Goal: Navigation & Orientation: Find specific page/section

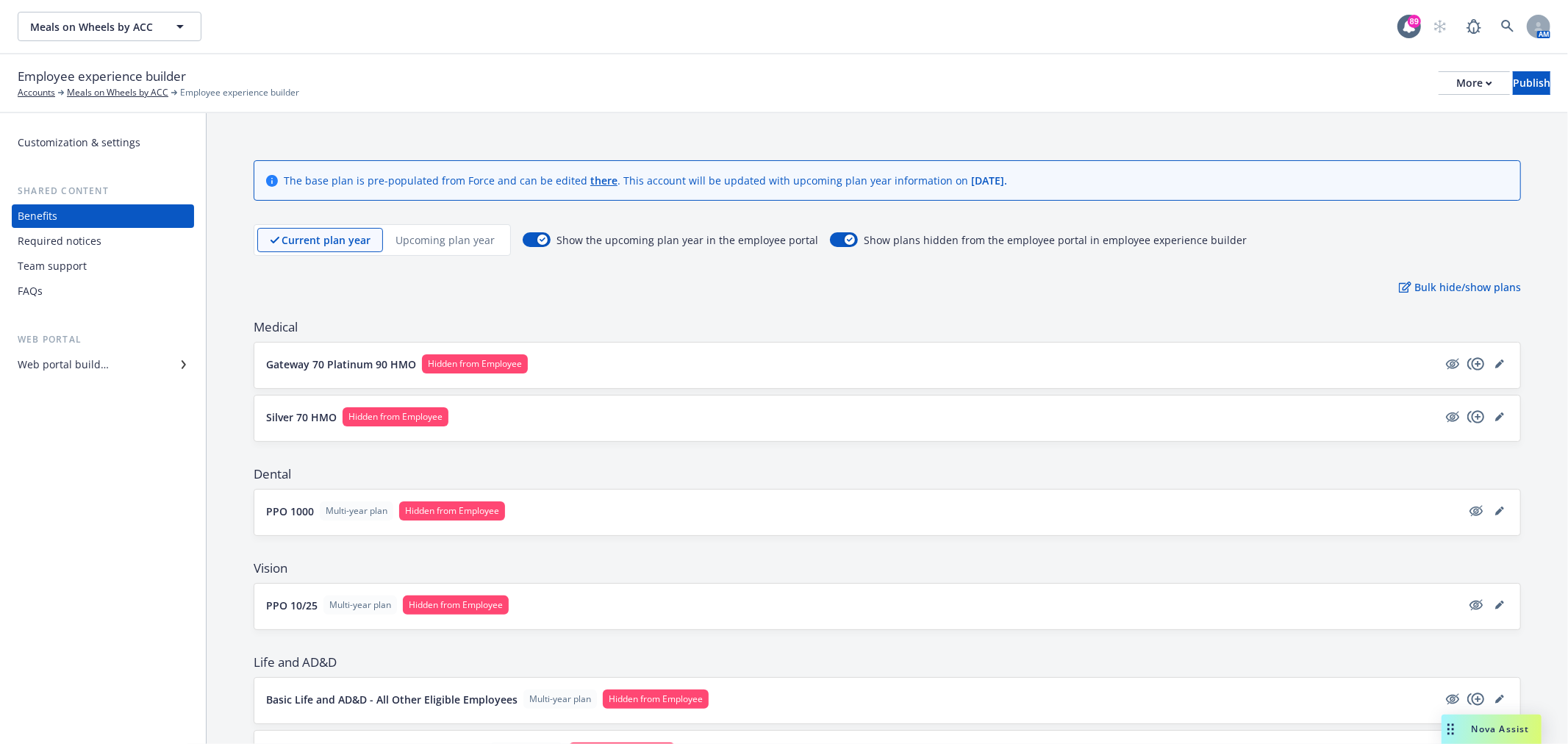
scroll to position [228, 0]
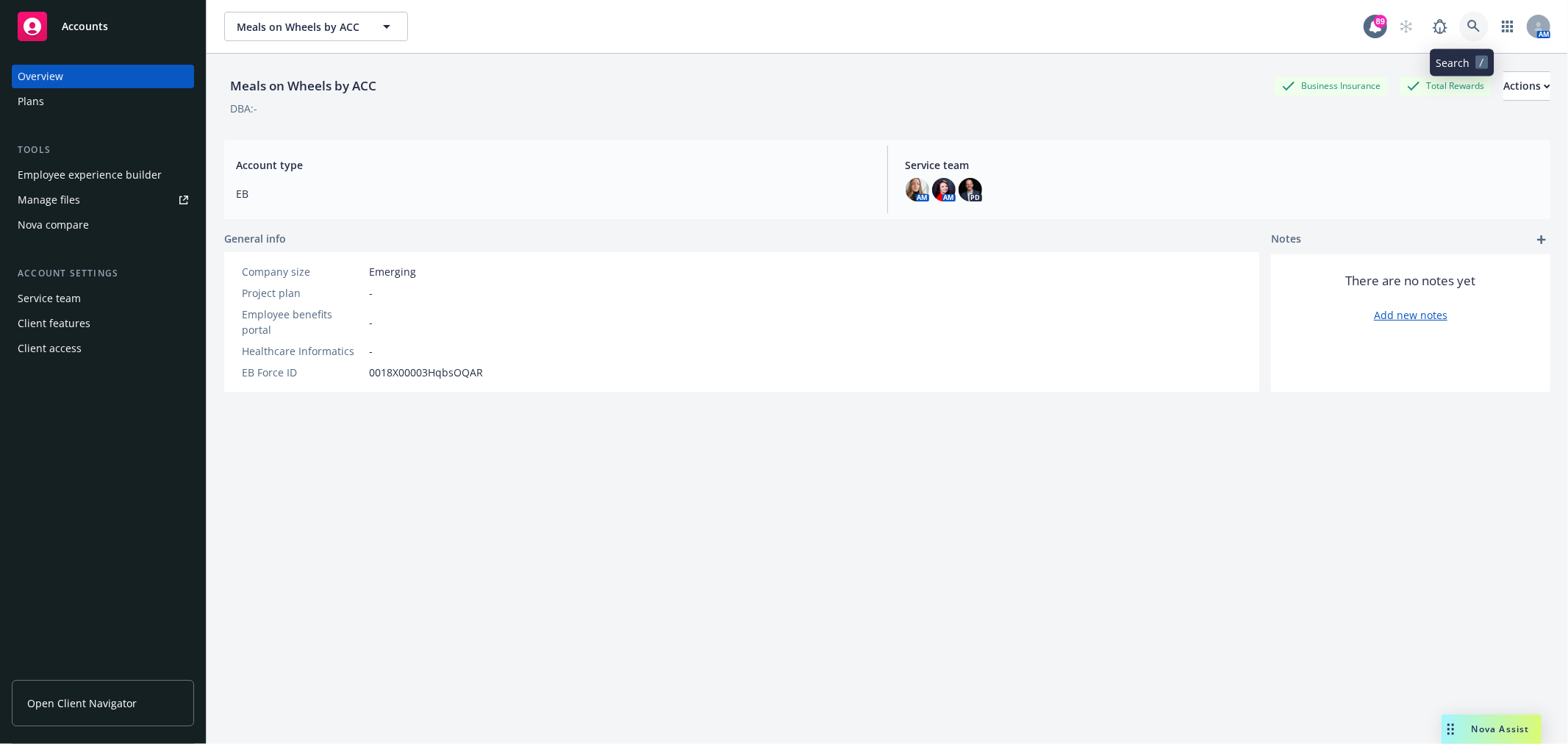
click at [1468, 20] on icon at bounding box center [1474, 26] width 13 height 13
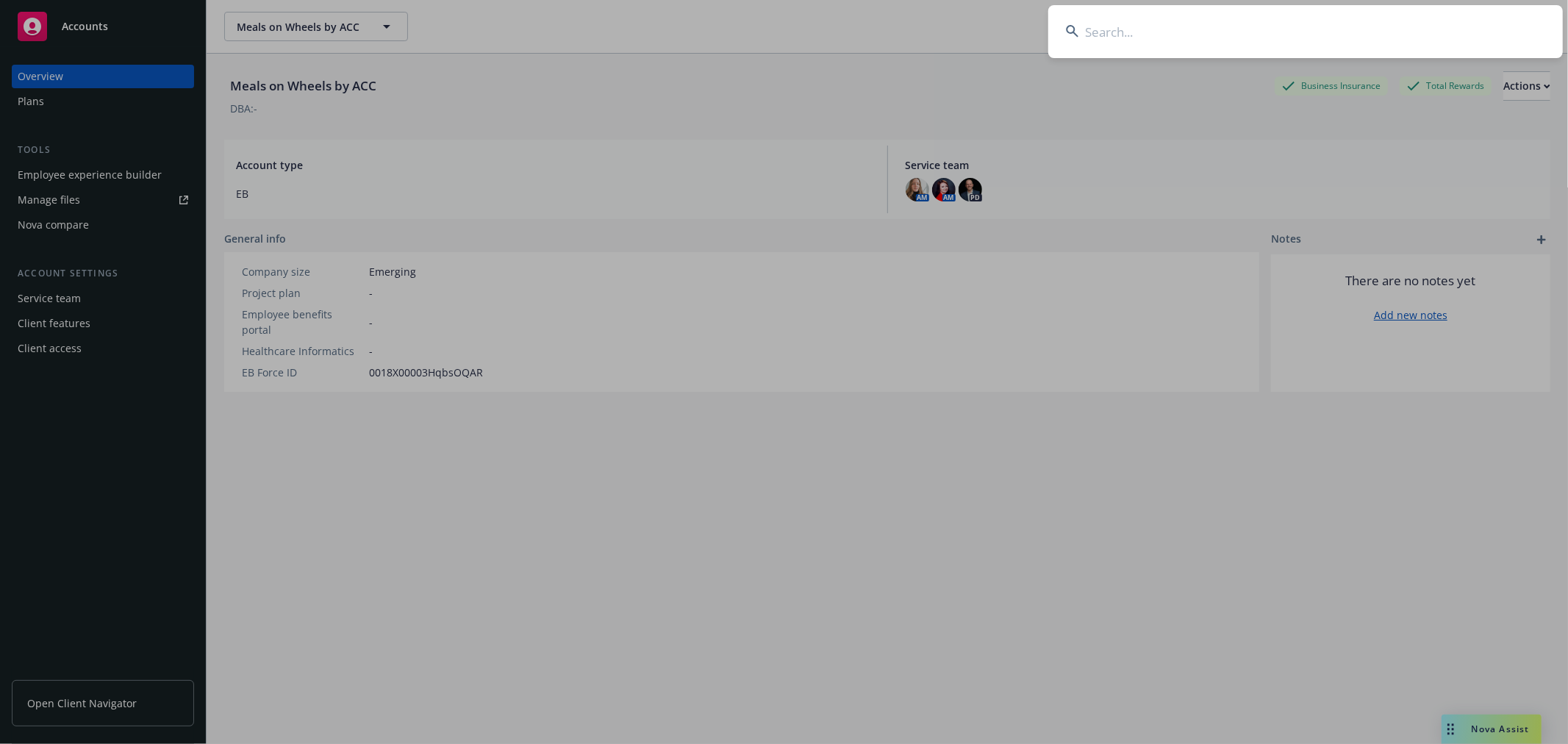
click at [1277, 32] on input at bounding box center [1306, 31] width 515 height 53
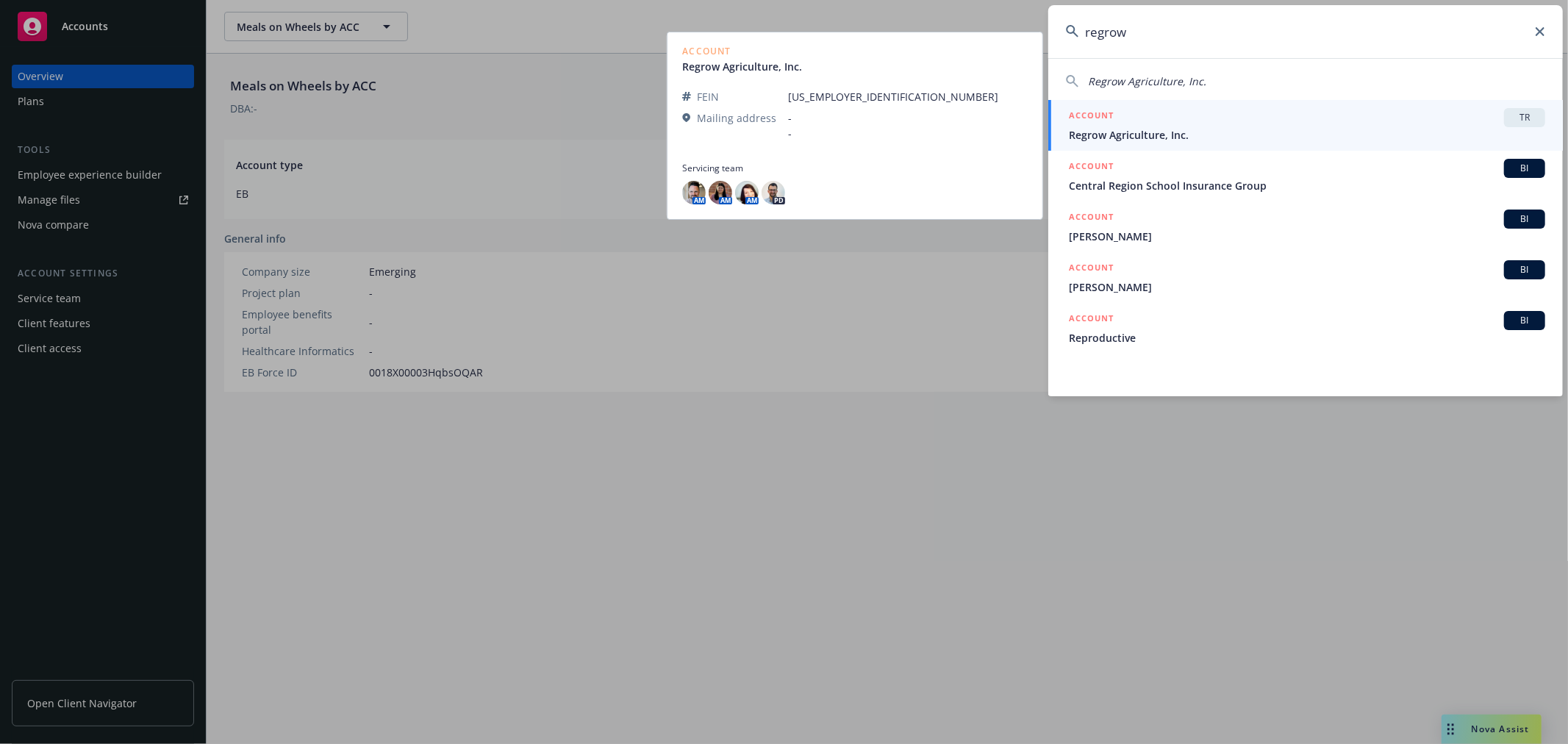
type input "regrow"
click at [1529, 121] on span "TR" at bounding box center [1524, 117] width 30 height 13
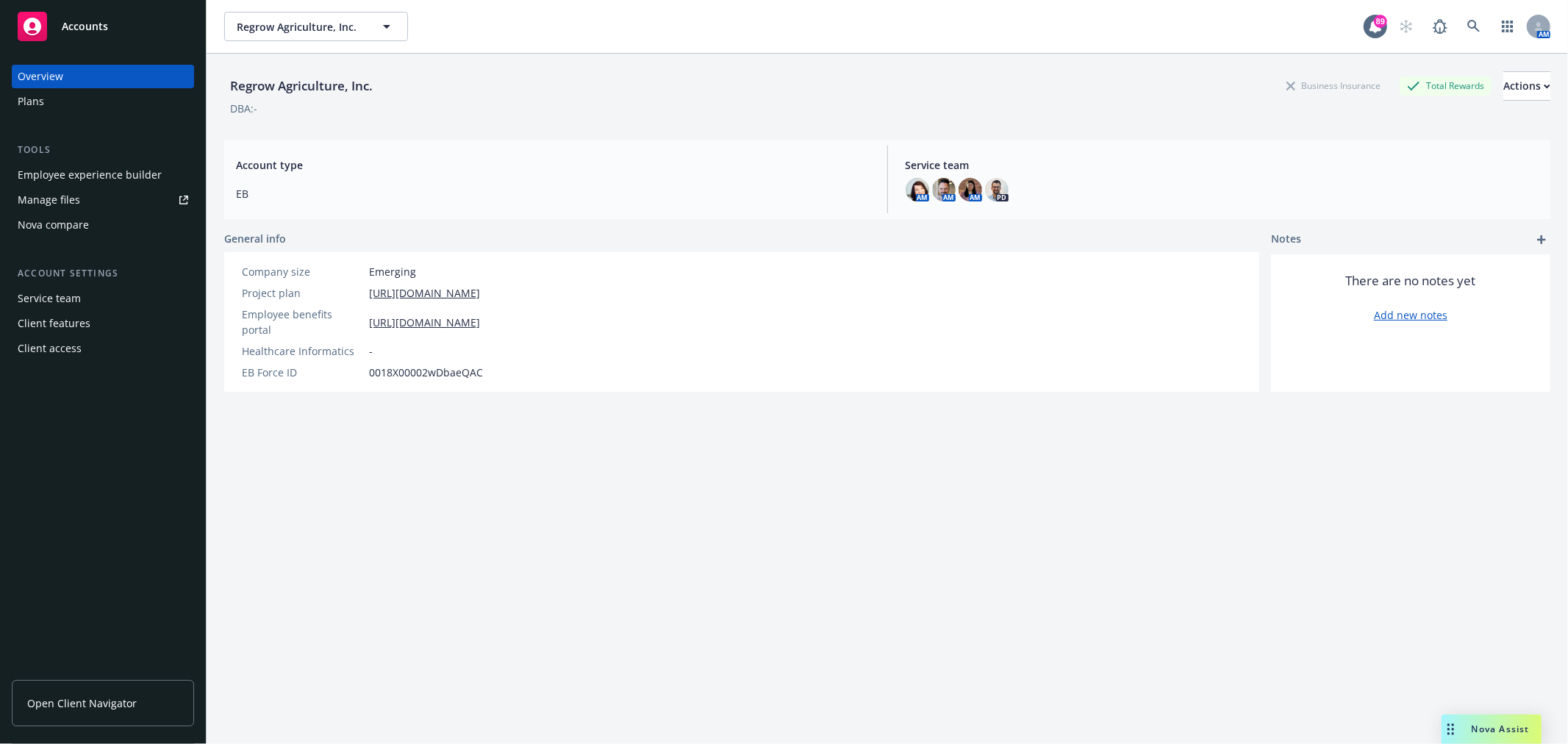
click at [96, 177] on div "Employee experience builder" at bounding box center [90, 175] width 144 height 23
click at [1468, 22] on icon at bounding box center [1474, 26] width 13 height 13
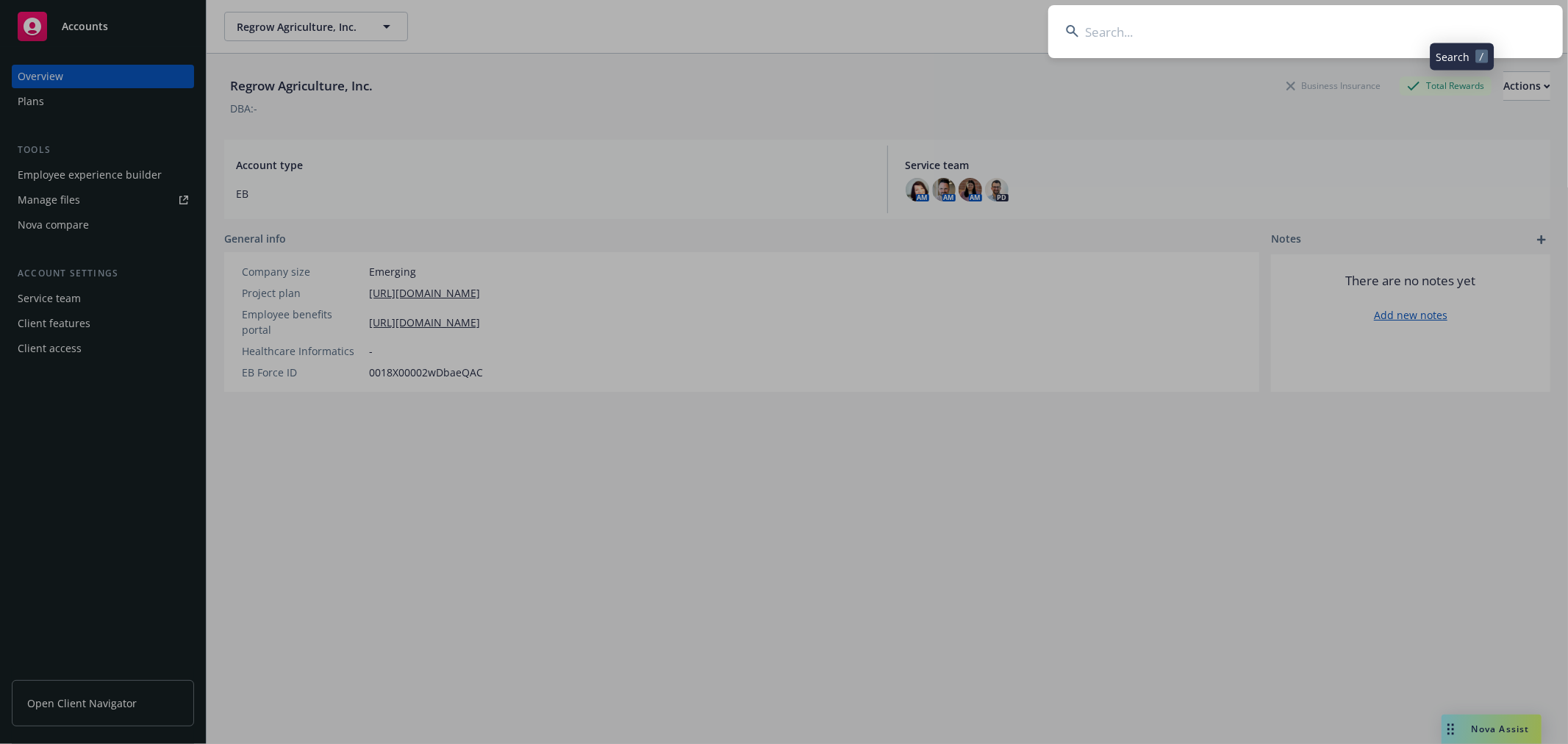
click at [1376, 40] on input at bounding box center [1306, 31] width 515 height 53
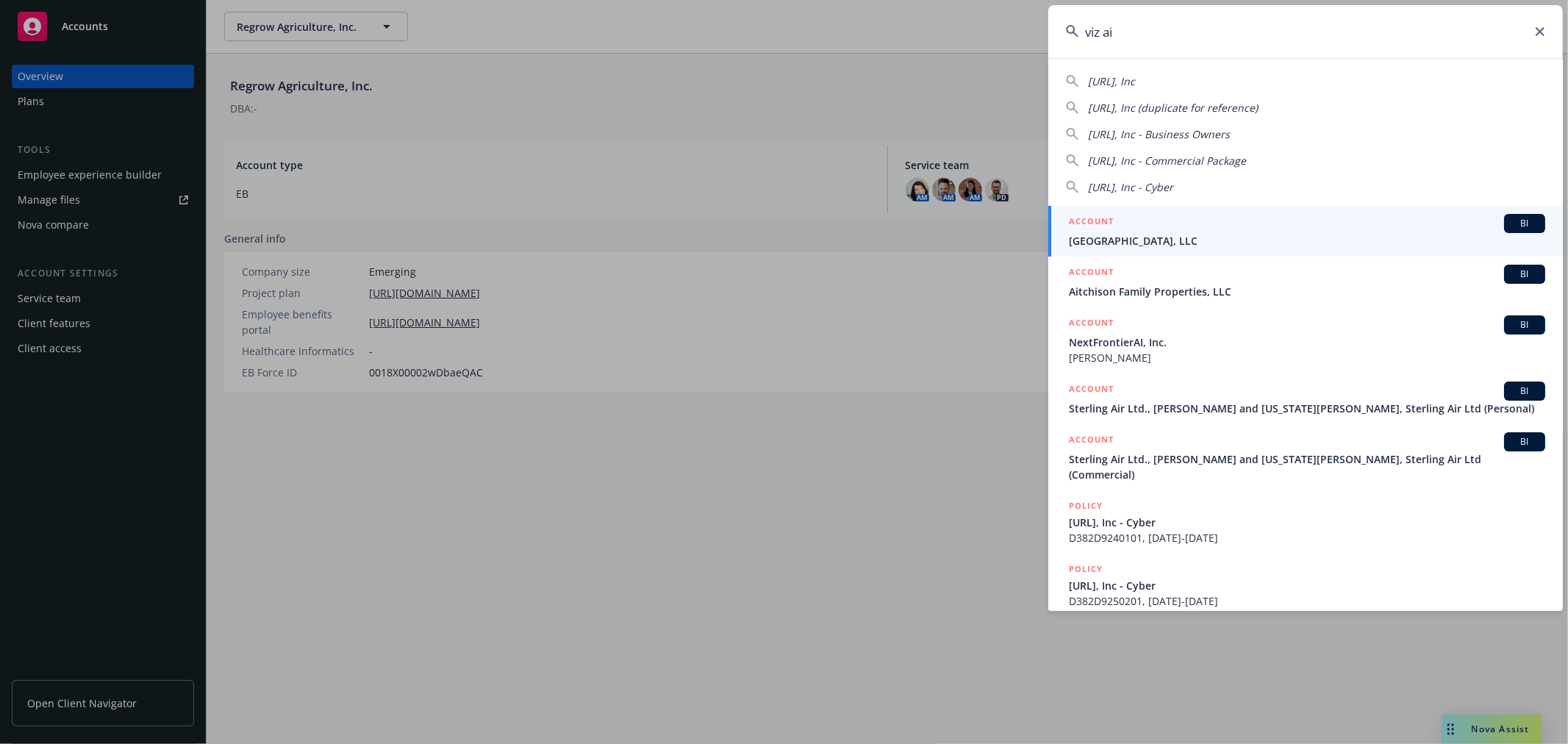
click at [1164, 76] on div "Viz.ai, Inc" at bounding box center [1305, 81] width 479 height 15
type input "Viz.ai, Inc"
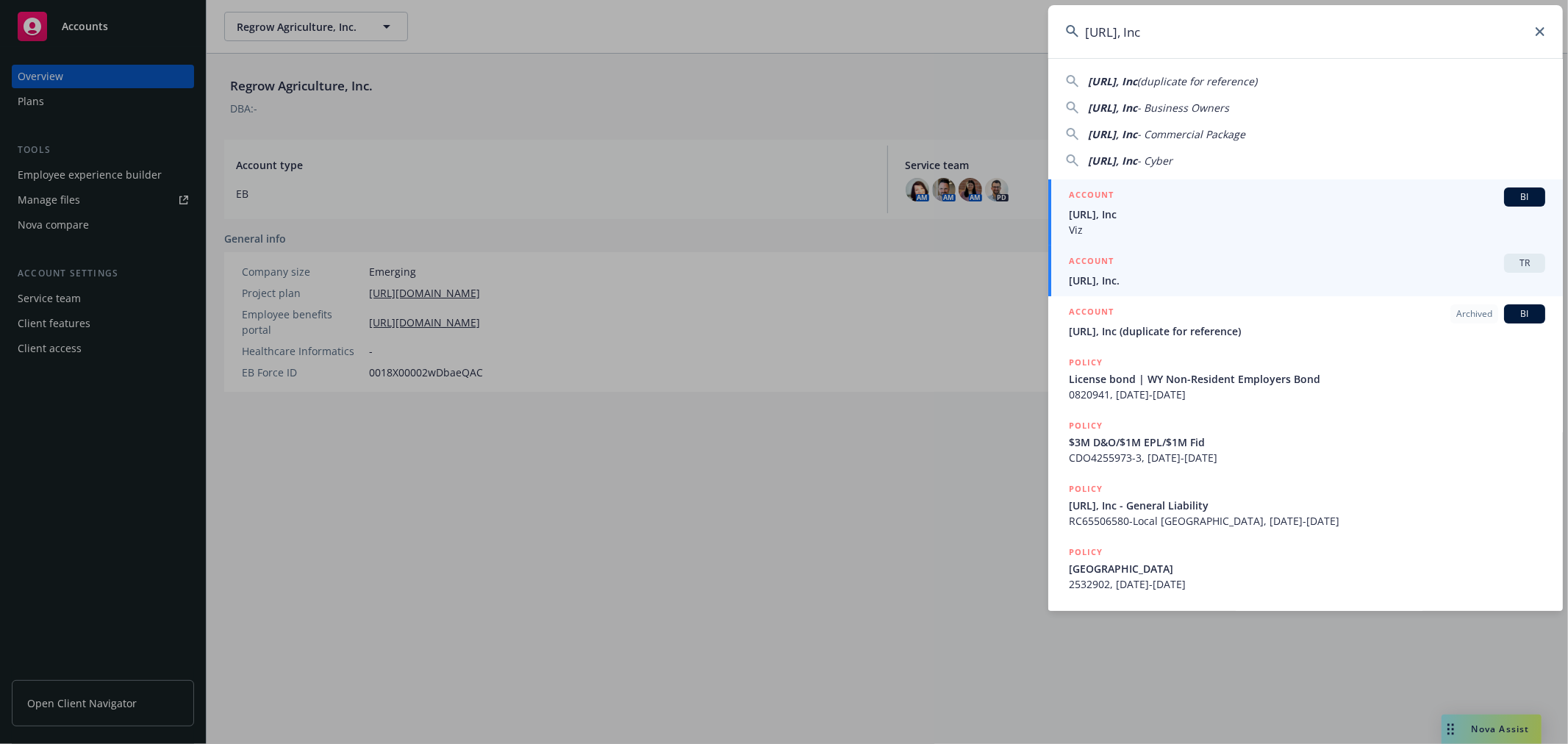
click at [1510, 265] on span "TR" at bounding box center [1524, 262] width 30 height 13
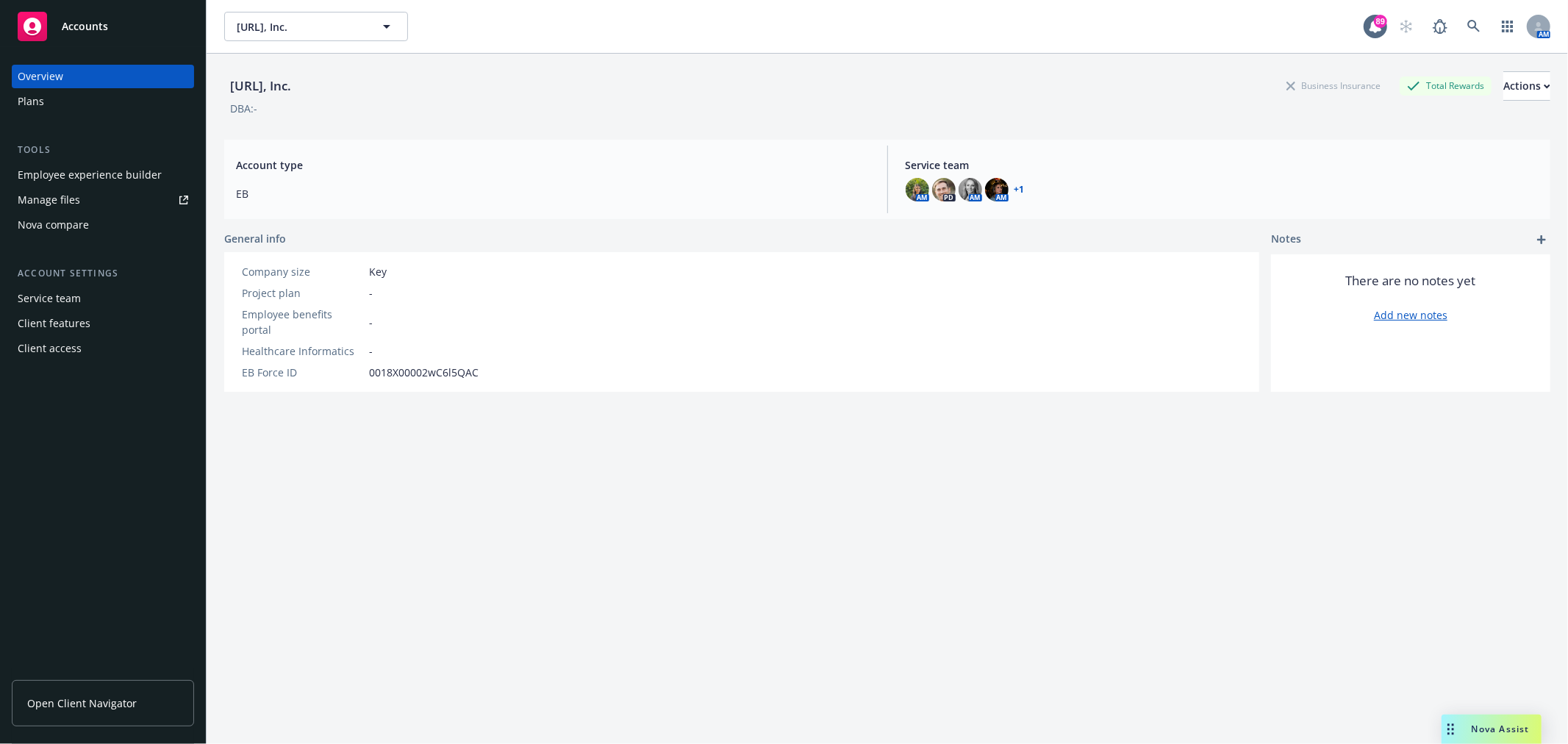
click at [113, 180] on div "Employee experience builder" at bounding box center [90, 175] width 144 height 23
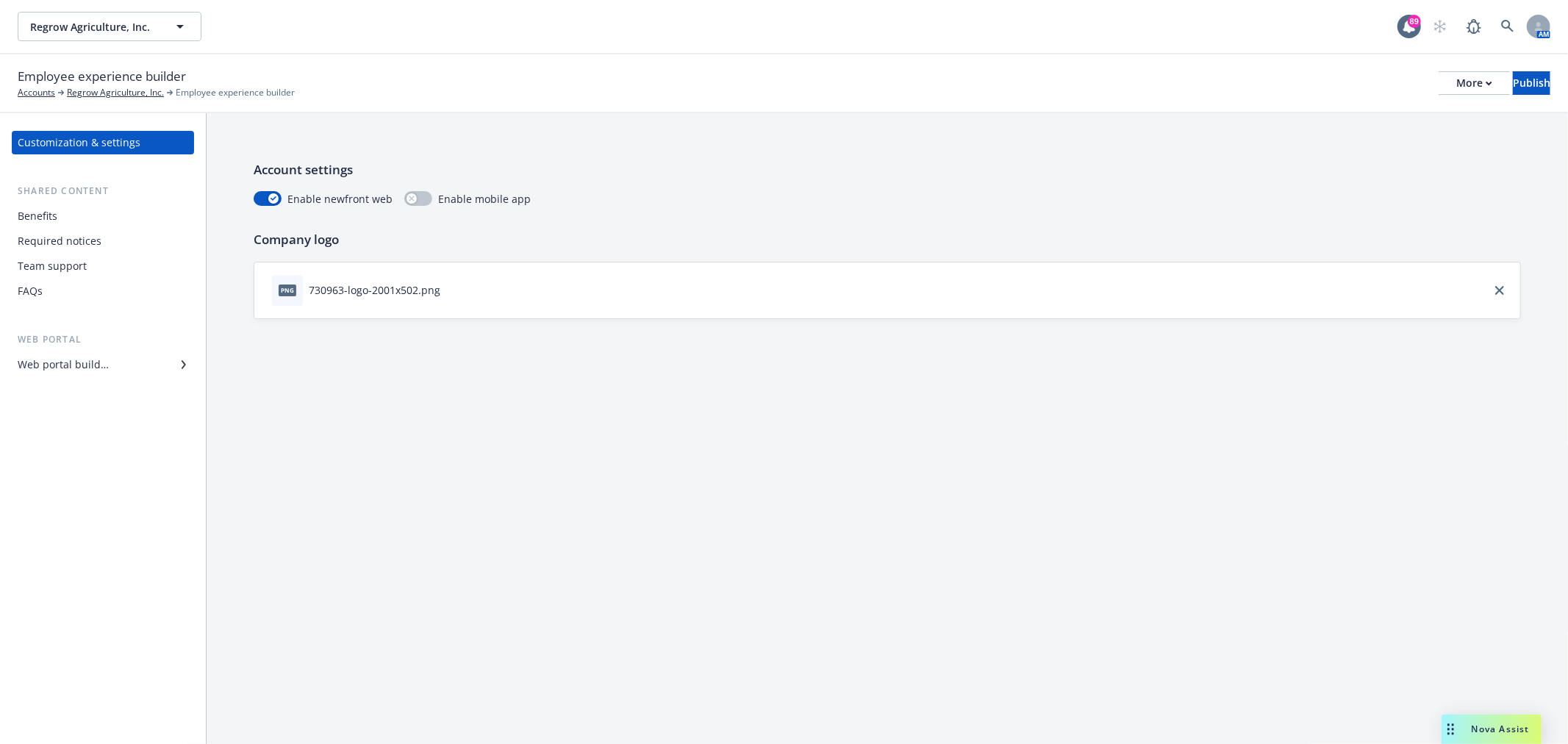
click at [98, 216] on div "Benefits" at bounding box center [103, 216] width 170 height 23
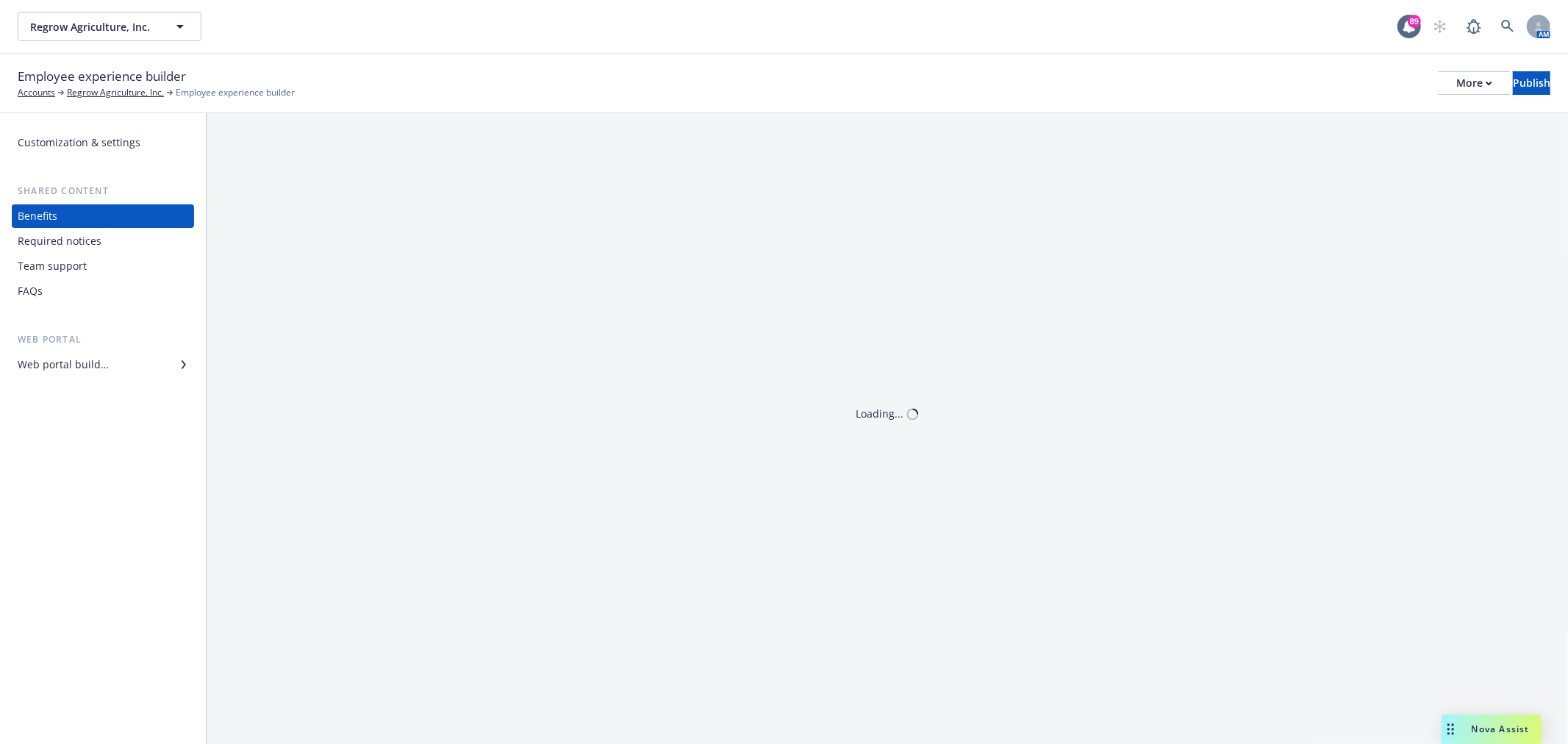
click at [89, 235] on div "Required notices" at bounding box center [60, 241] width 84 height 23
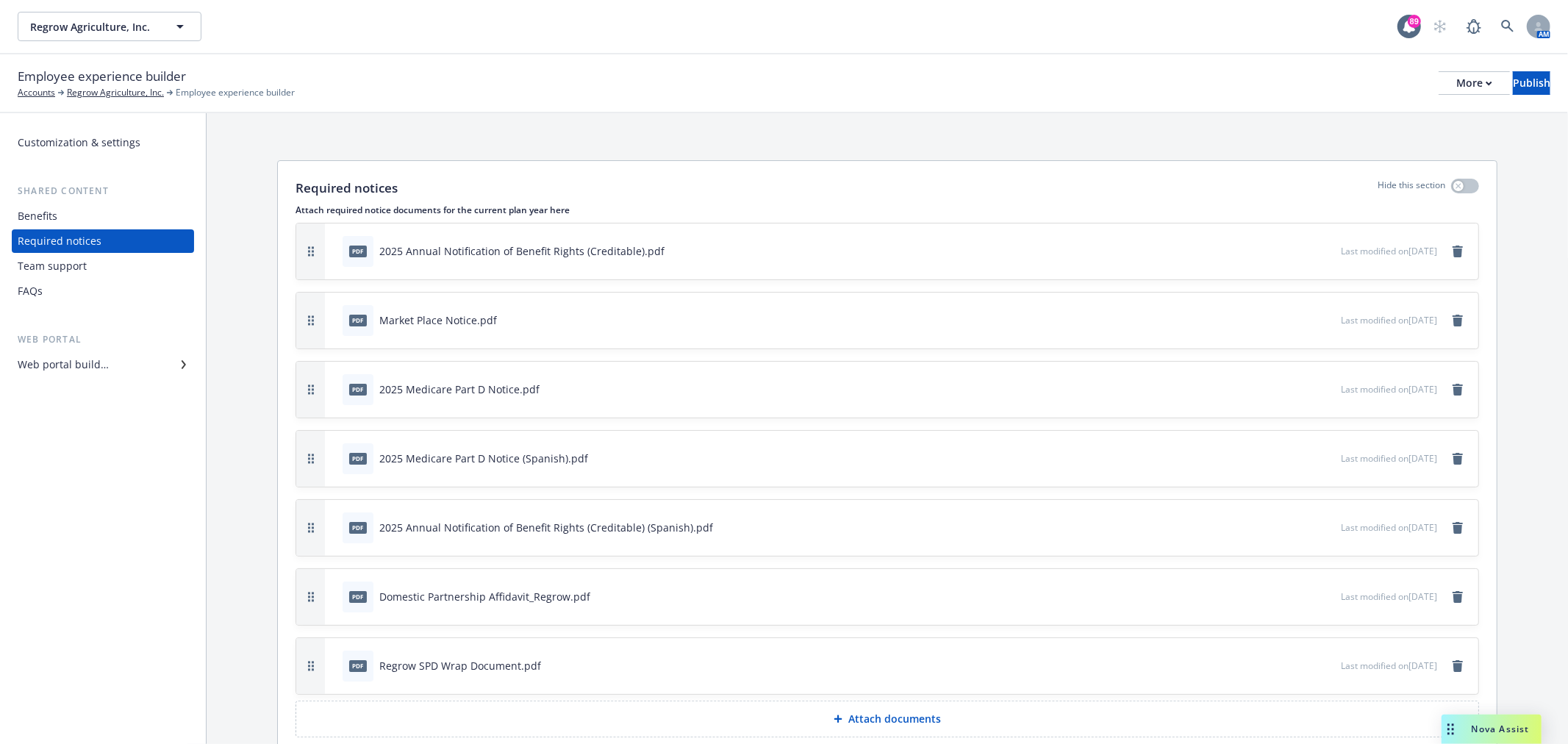
click at [77, 269] on div "Team support" at bounding box center [52, 266] width 69 height 23
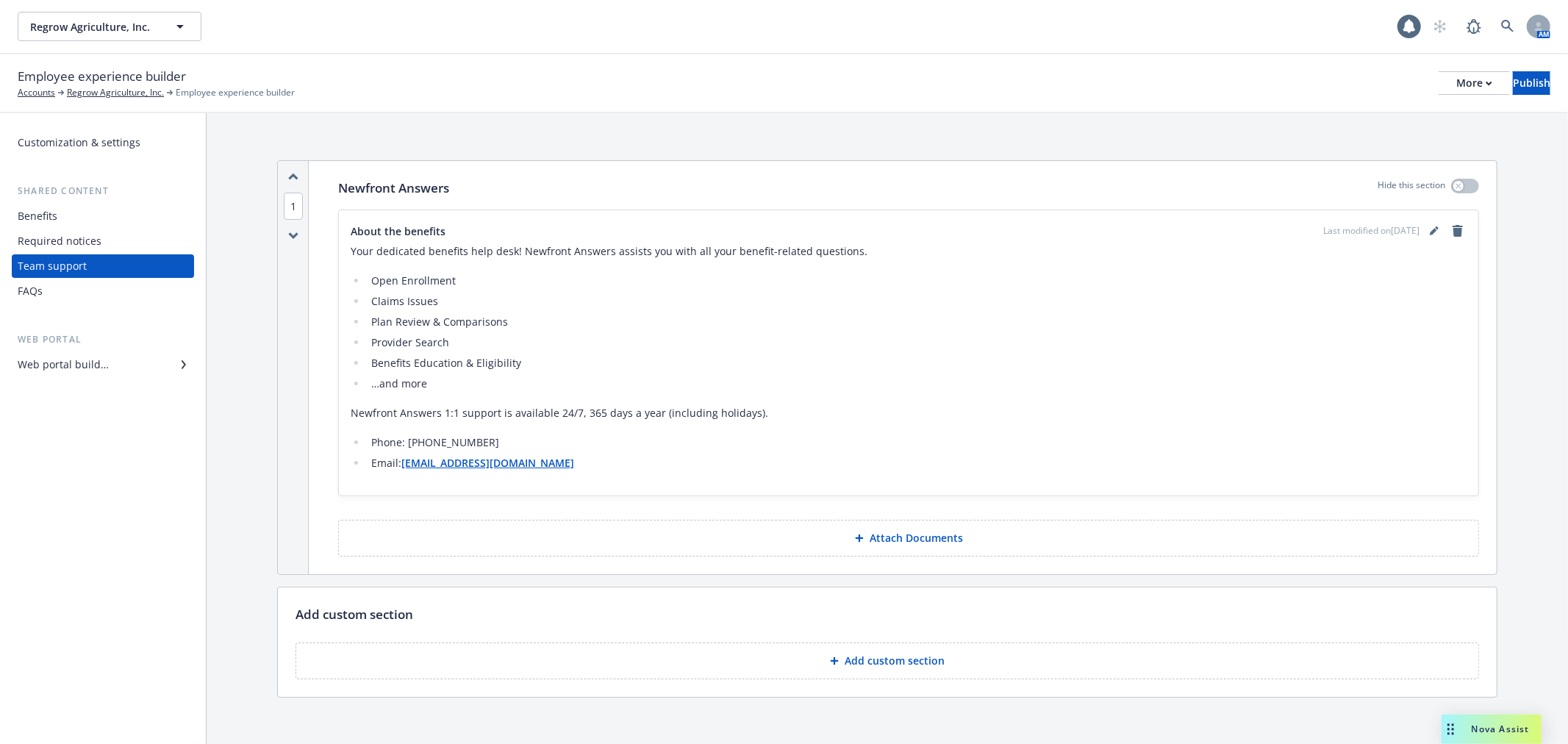
click at [72, 286] on div "FAQs" at bounding box center [103, 291] width 170 height 23
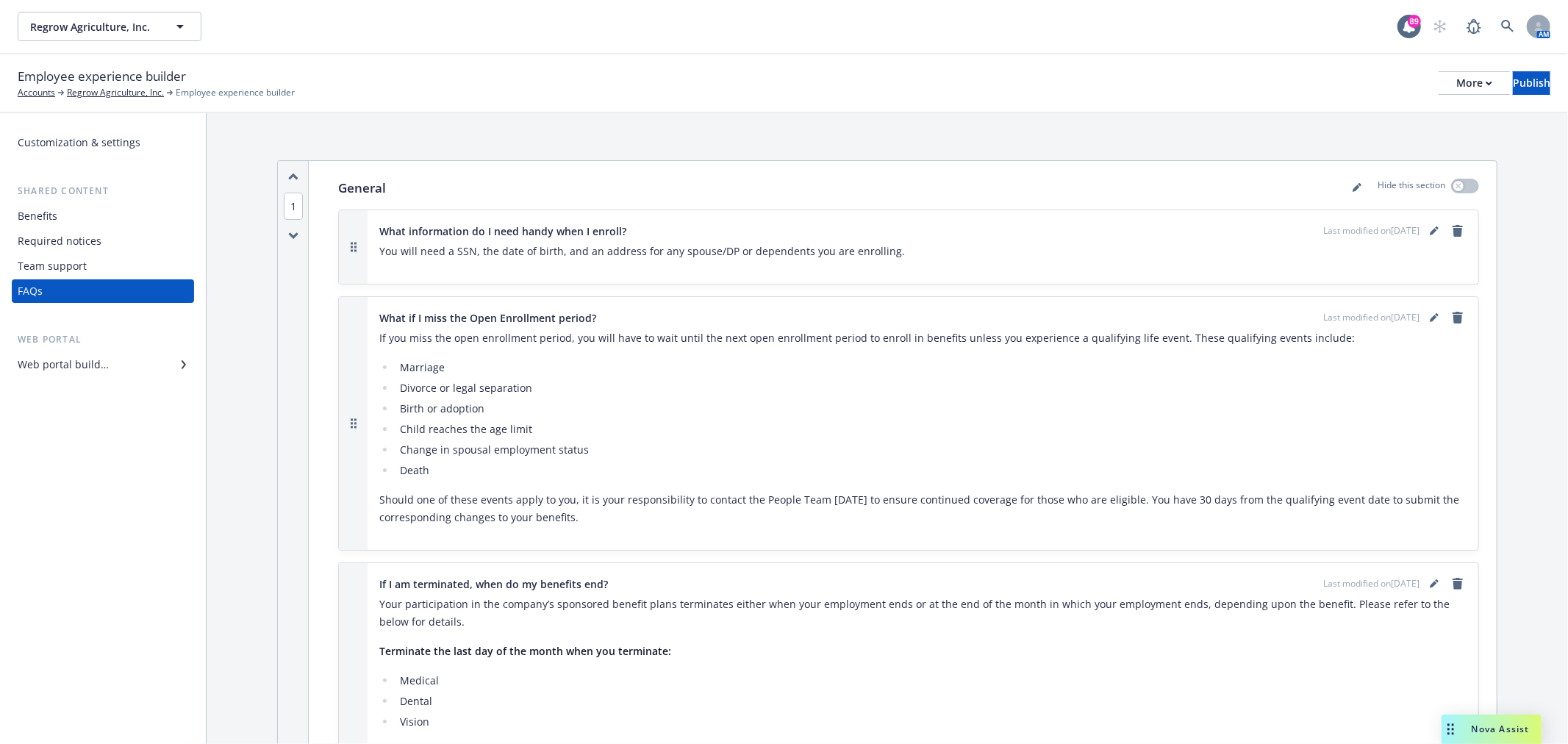
click at [94, 364] on div "Web portal builder" at bounding box center [64, 364] width 91 height 23
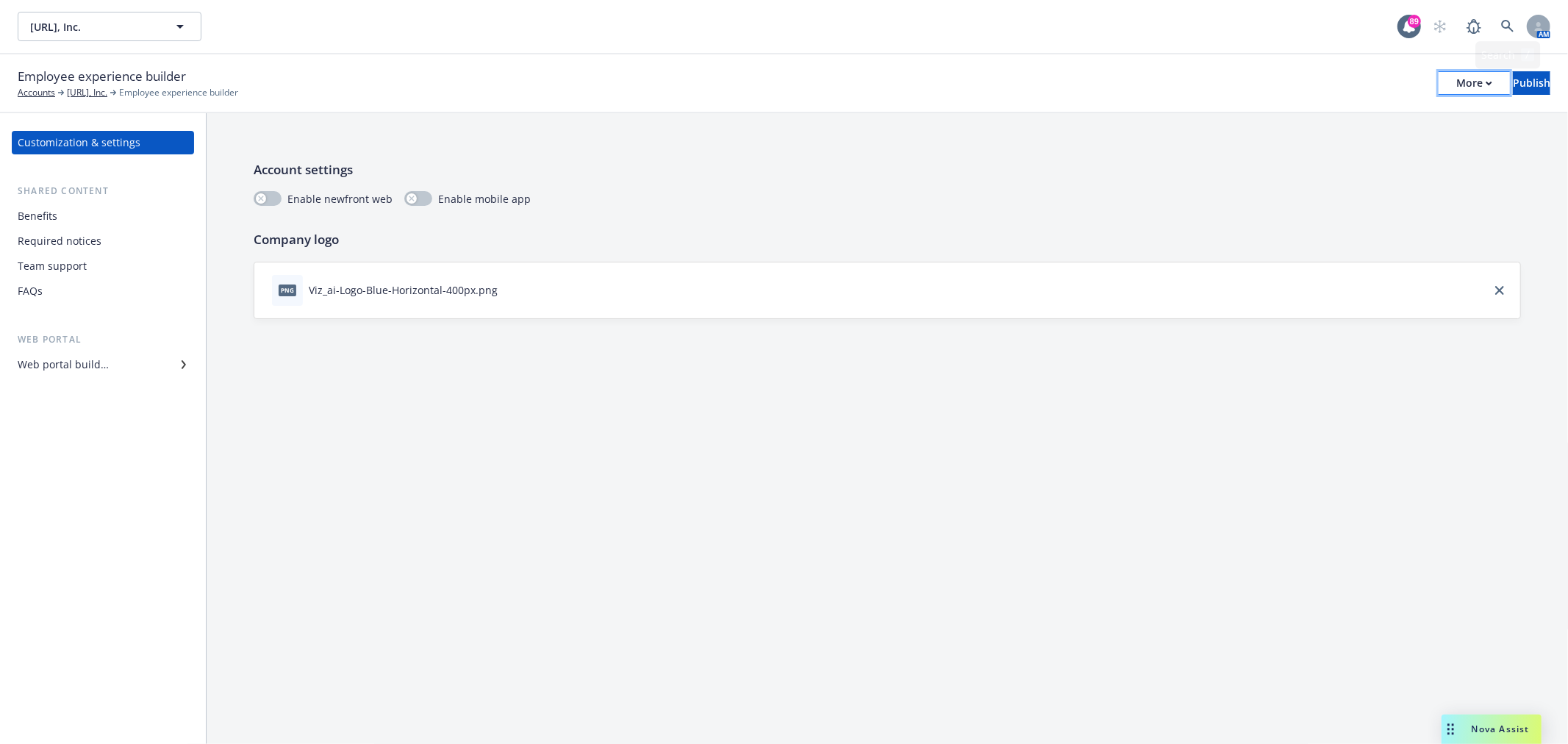
click at [1456, 83] on div "More" at bounding box center [1474, 82] width 36 height 22
click at [1348, 122] on div "Copy preview link Copy portal link Configure test user to preview app" at bounding box center [1353, 145] width 218 height 89
click at [56, 218] on div "Benefits" at bounding box center [38, 216] width 39 height 23
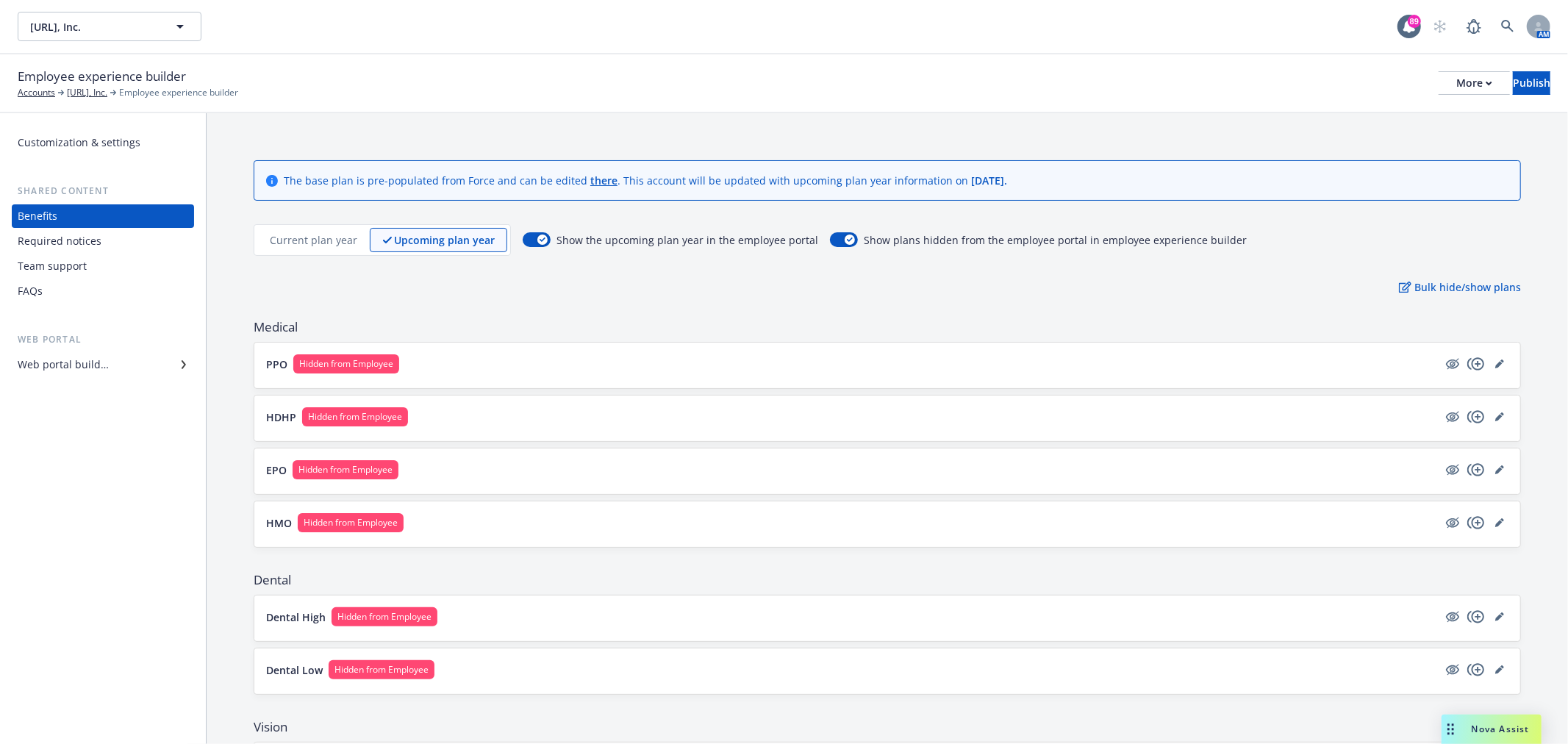
click at [55, 241] on div "Required notices" at bounding box center [60, 241] width 84 height 23
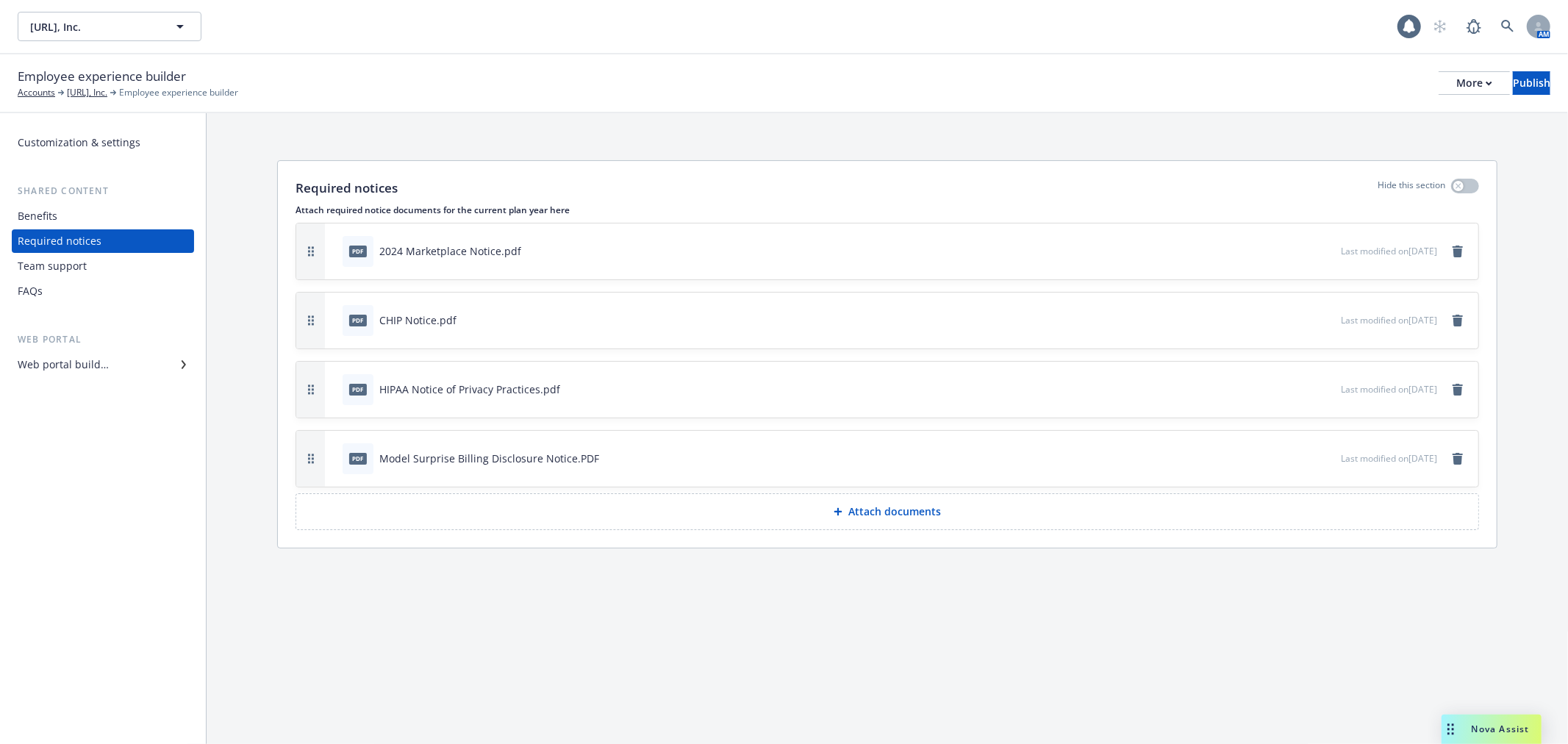
click at [60, 269] on div "Team support" at bounding box center [52, 266] width 69 height 23
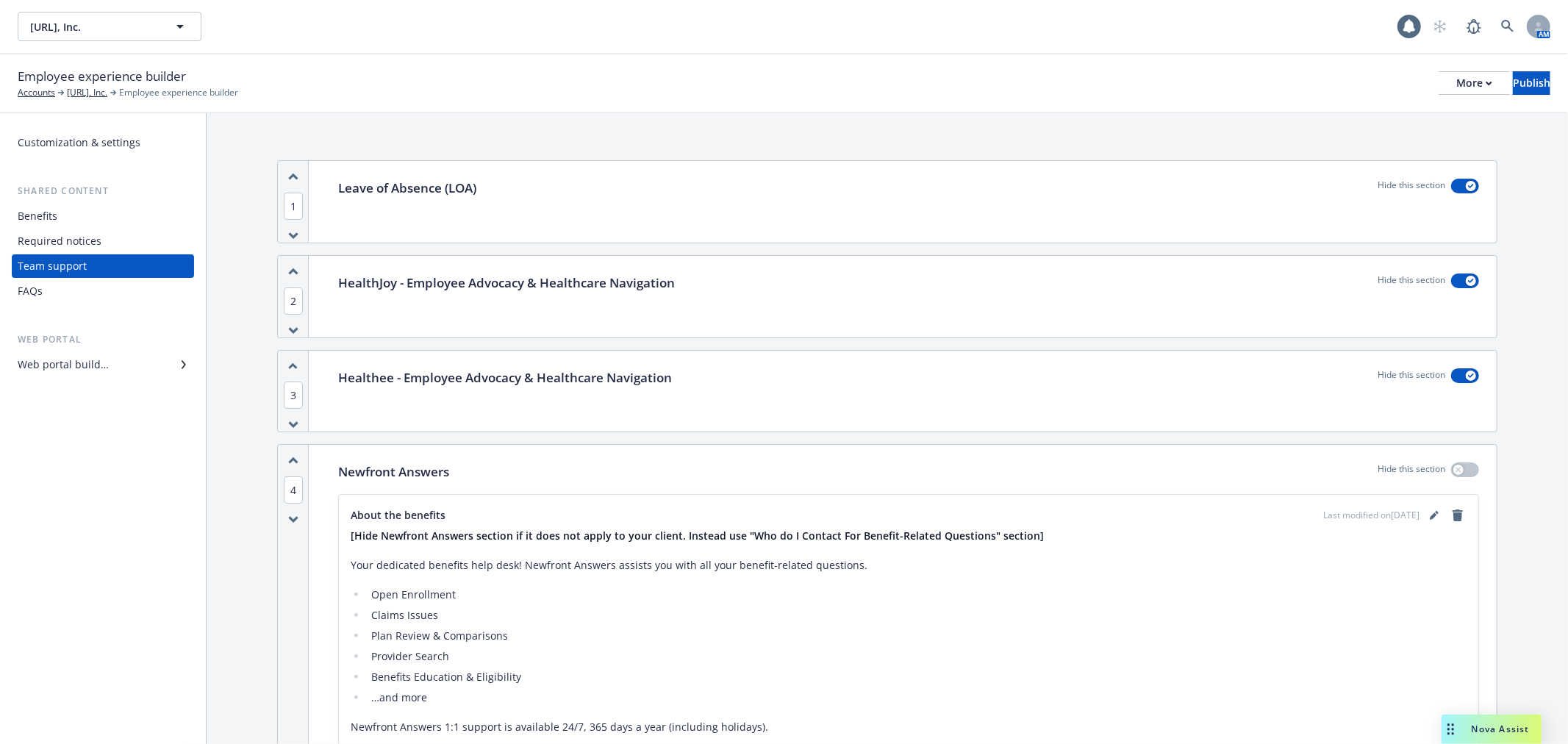
click at [56, 283] on div "FAQs" at bounding box center [103, 291] width 170 height 23
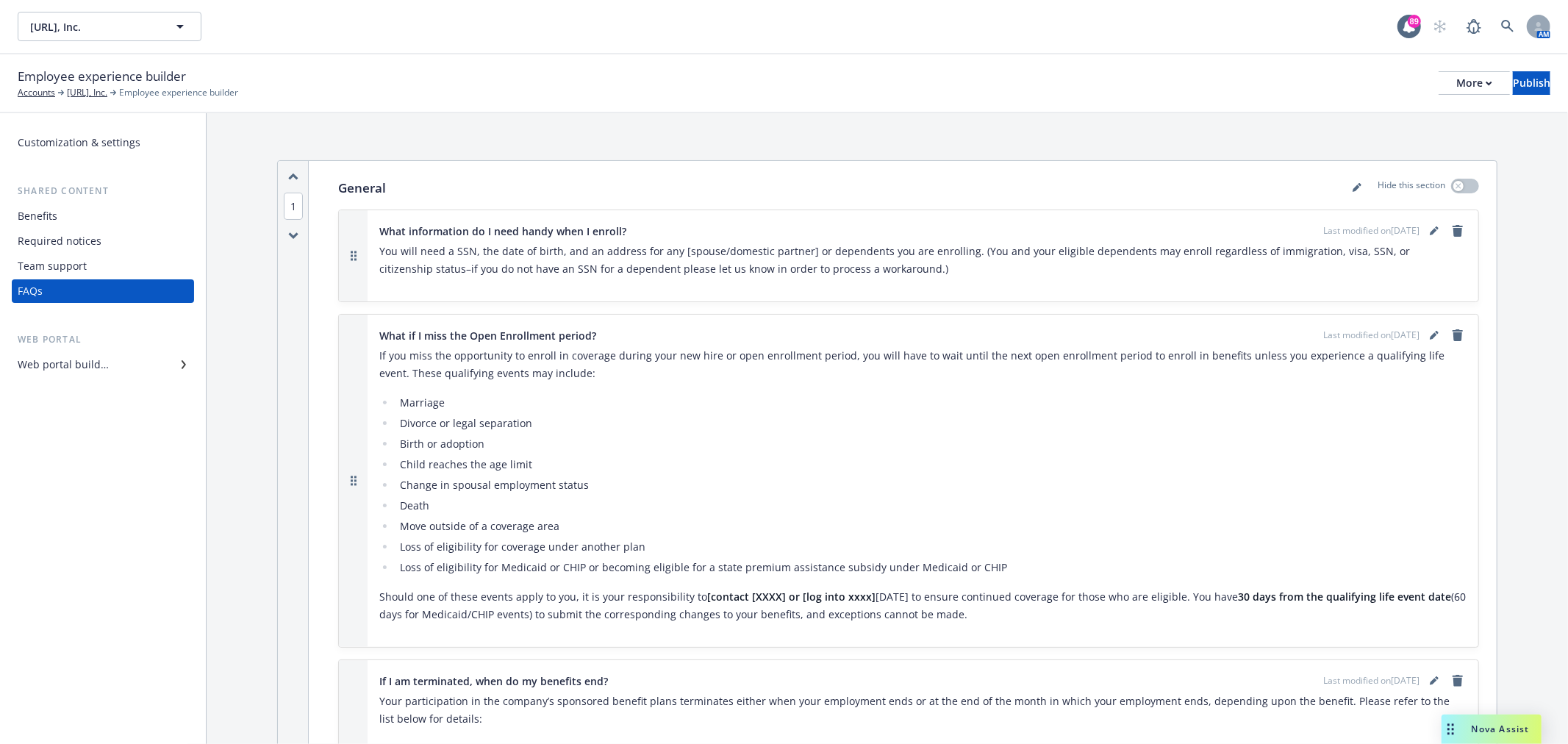
click at [77, 141] on div "Customization & settings" at bounding box center [79, 142] width 123 height 23
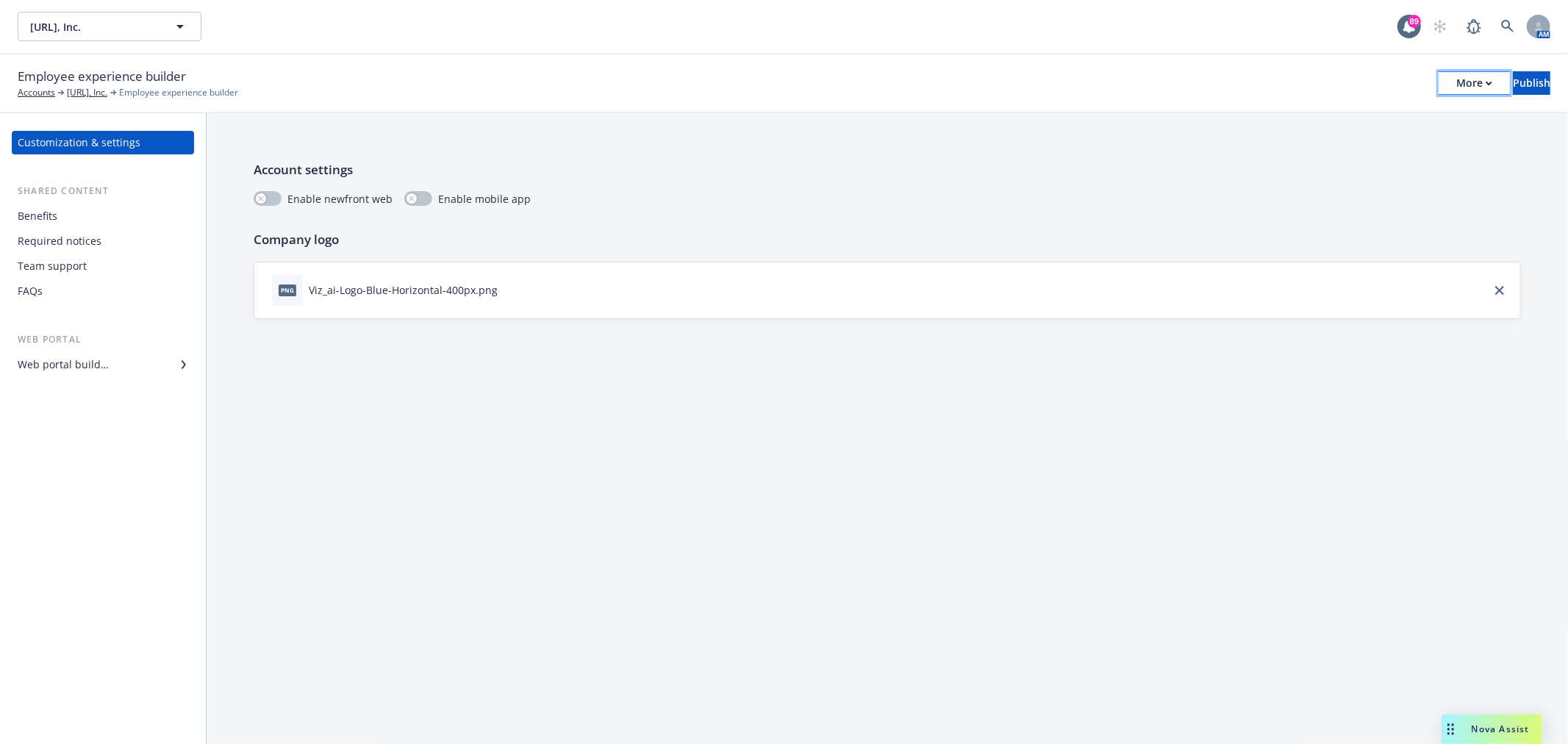
click at [1456, 83] on div "More" at bounding box center [1474, 82] width 36 height 22
click at [69, 221] on div "Benefits" at bounding box center [103, 216] width 170 height 23
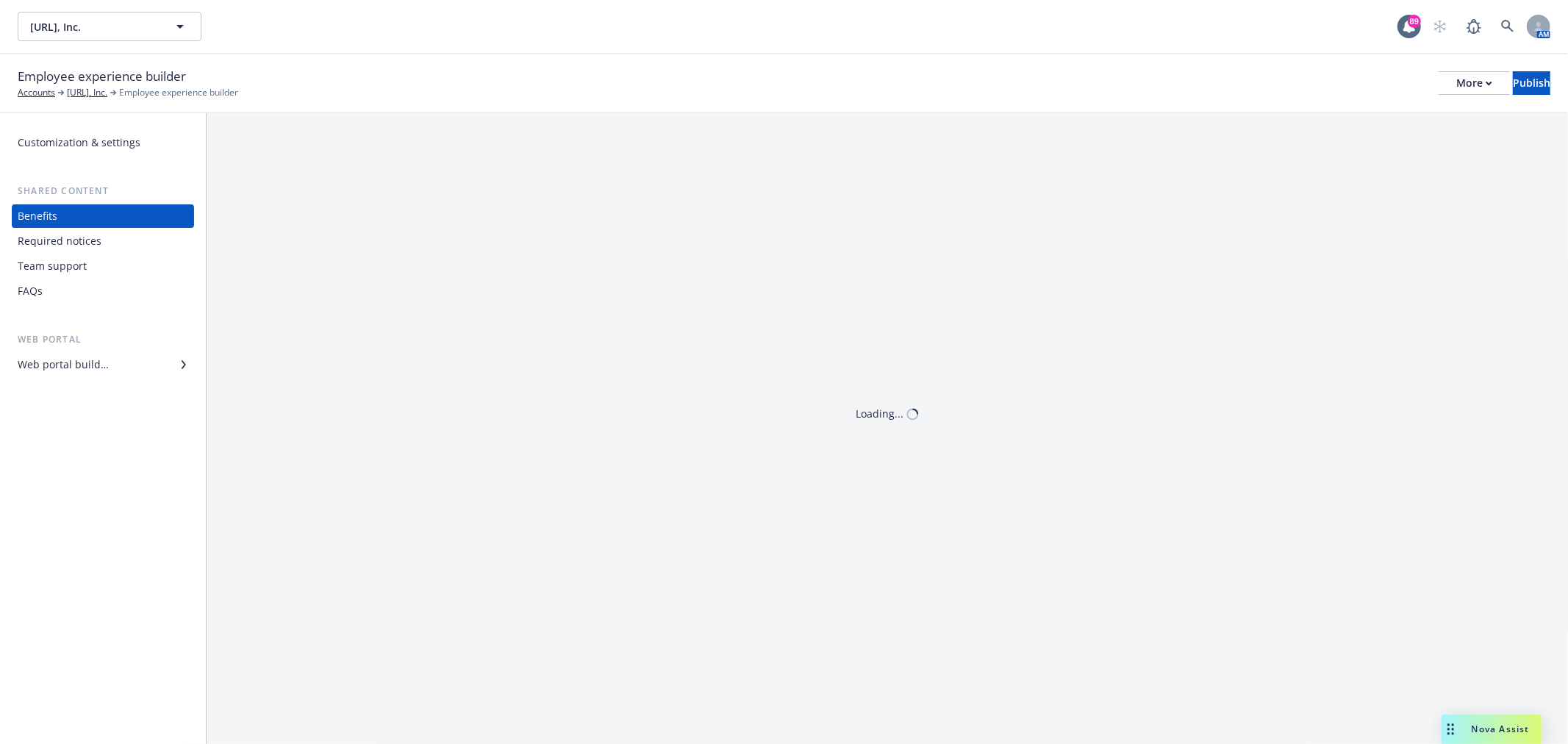
click at [78, 245] on div "Required notices" at bounding box center [60, 241] width 84 height 23
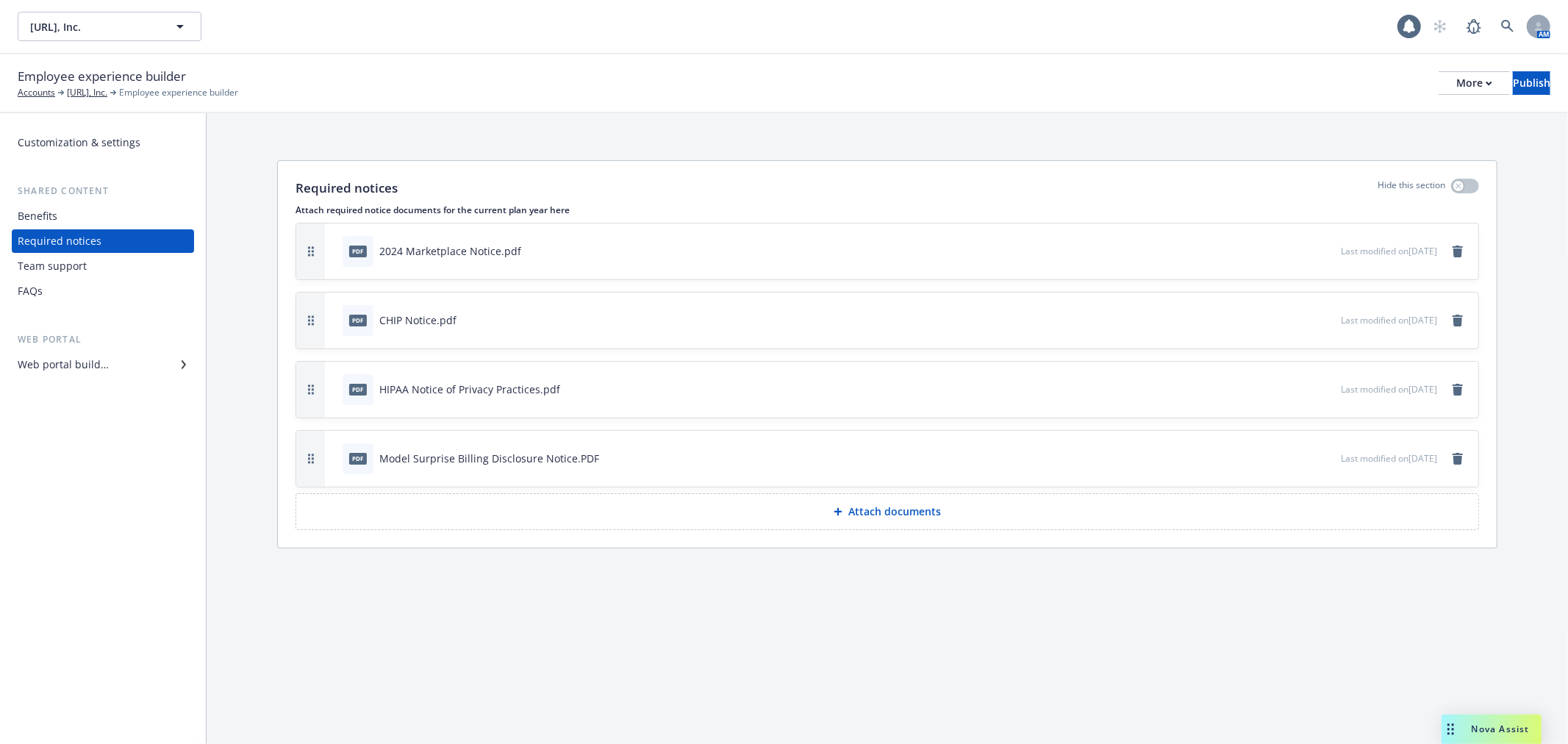
click at [78, 281] on div "FAQs" at bounding box center [103, 291] width 170 height 23
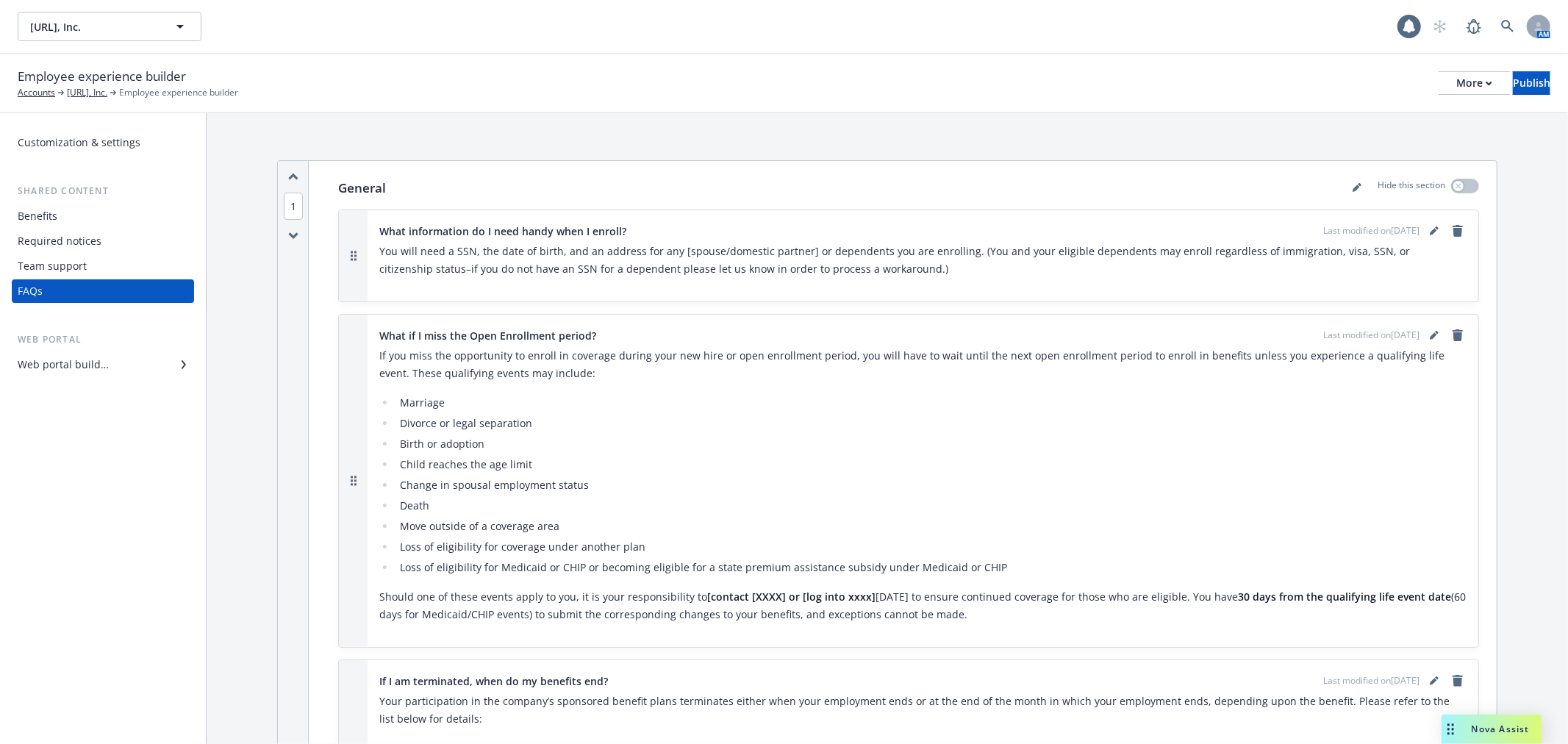
click at [73, 258] on div "Team support" at bounding box center [52, 266] width 69 height 23
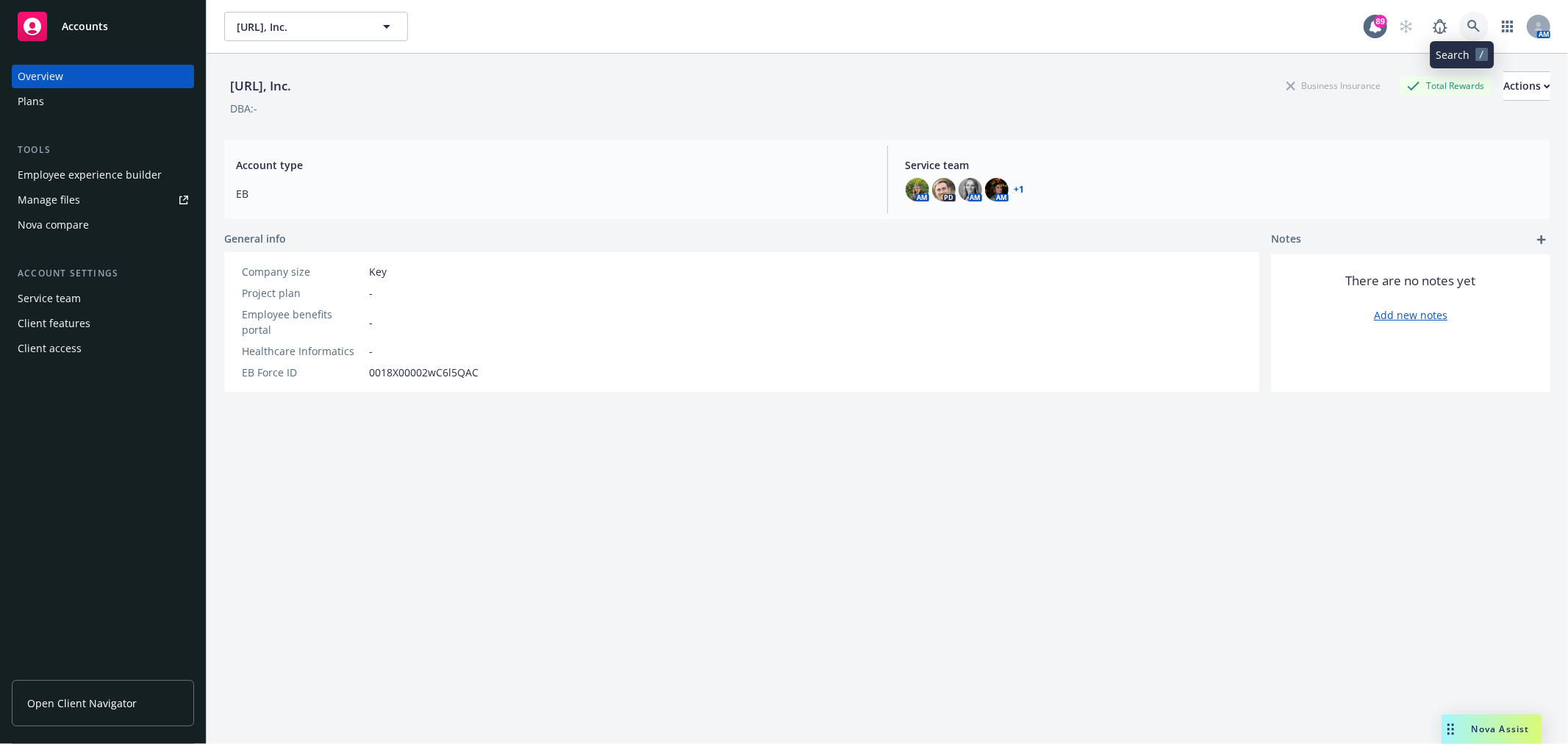
click at [1468, 22] on icon at bounding box center [1474, 26] width 13 height 13
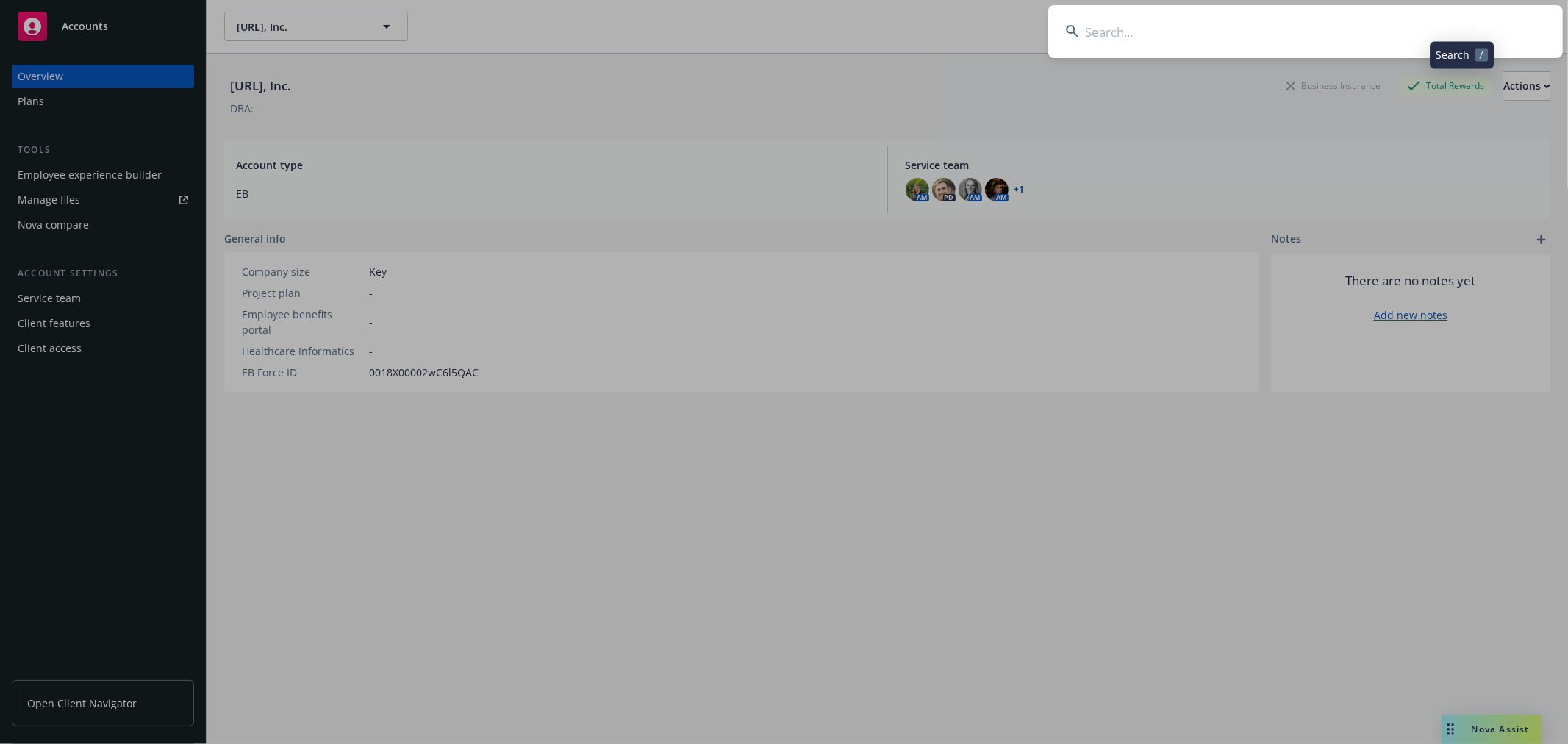
click at [1263, 22] on input at bounding box center [1306, 31] width 515 height 53
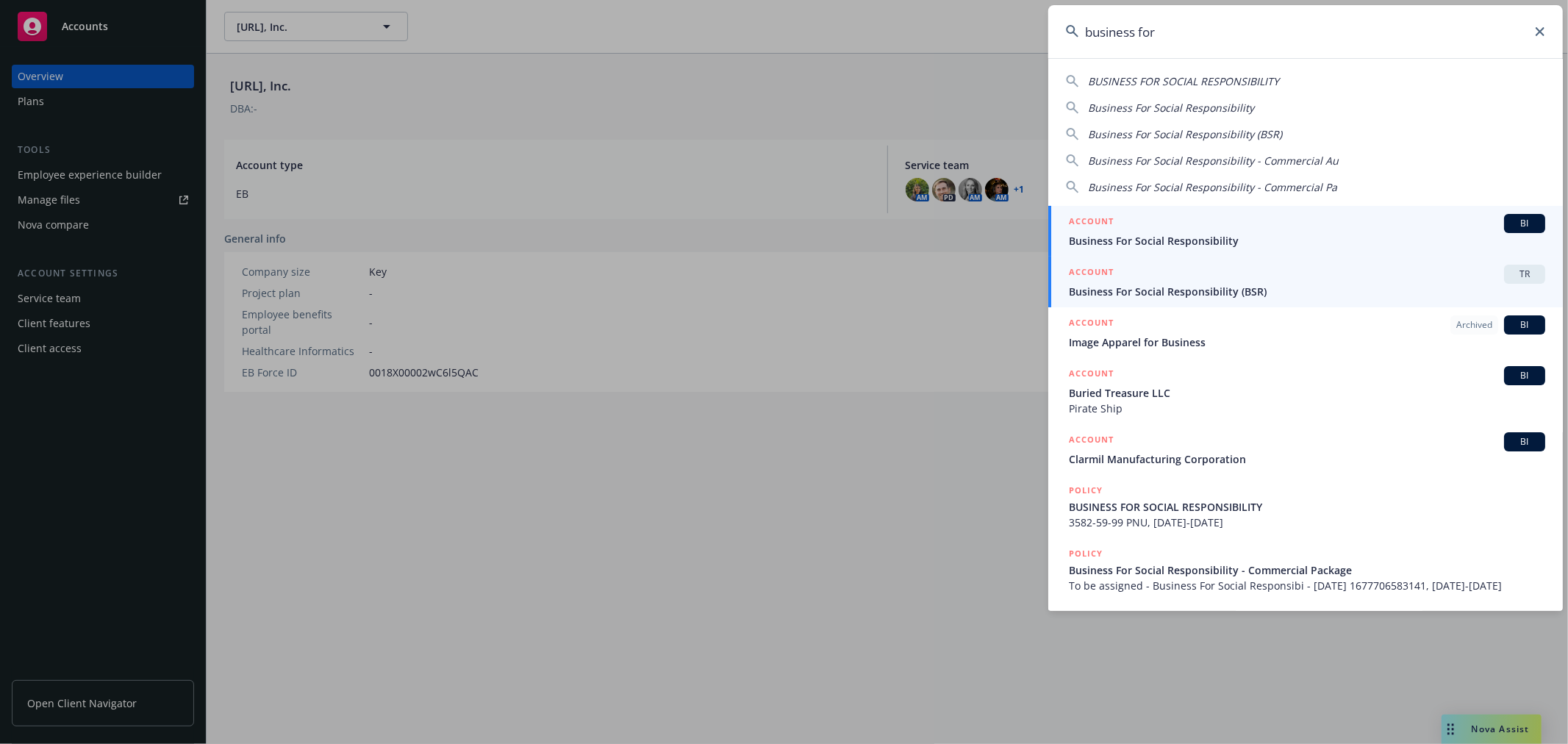
type input "business for"
click at [1510, 273] on span "TR" at bounding box center [1524, 274] width 30 height 13
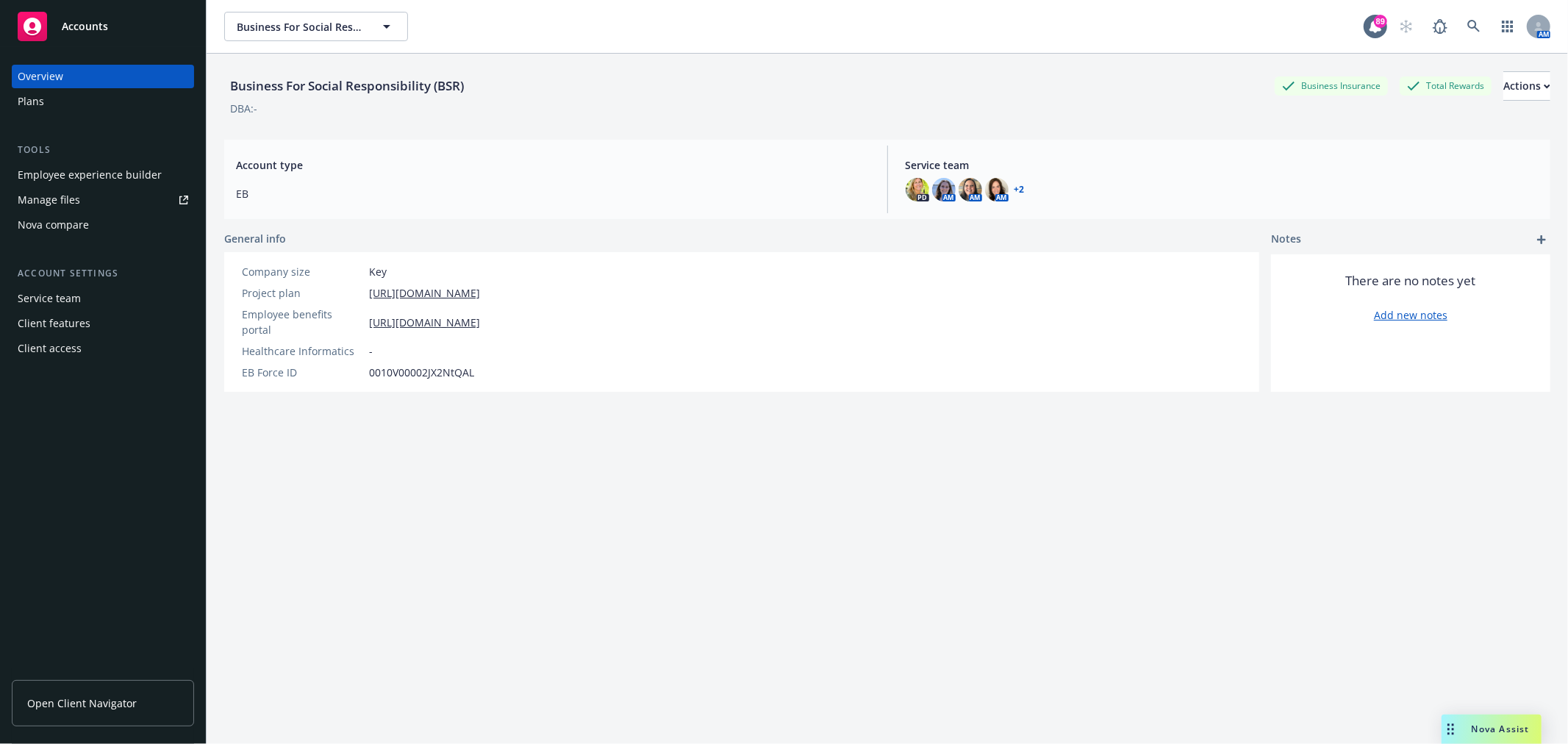
click at [104, 180] on div "Employee experience builder" at bounding box center [90, 175] width 144 height 23
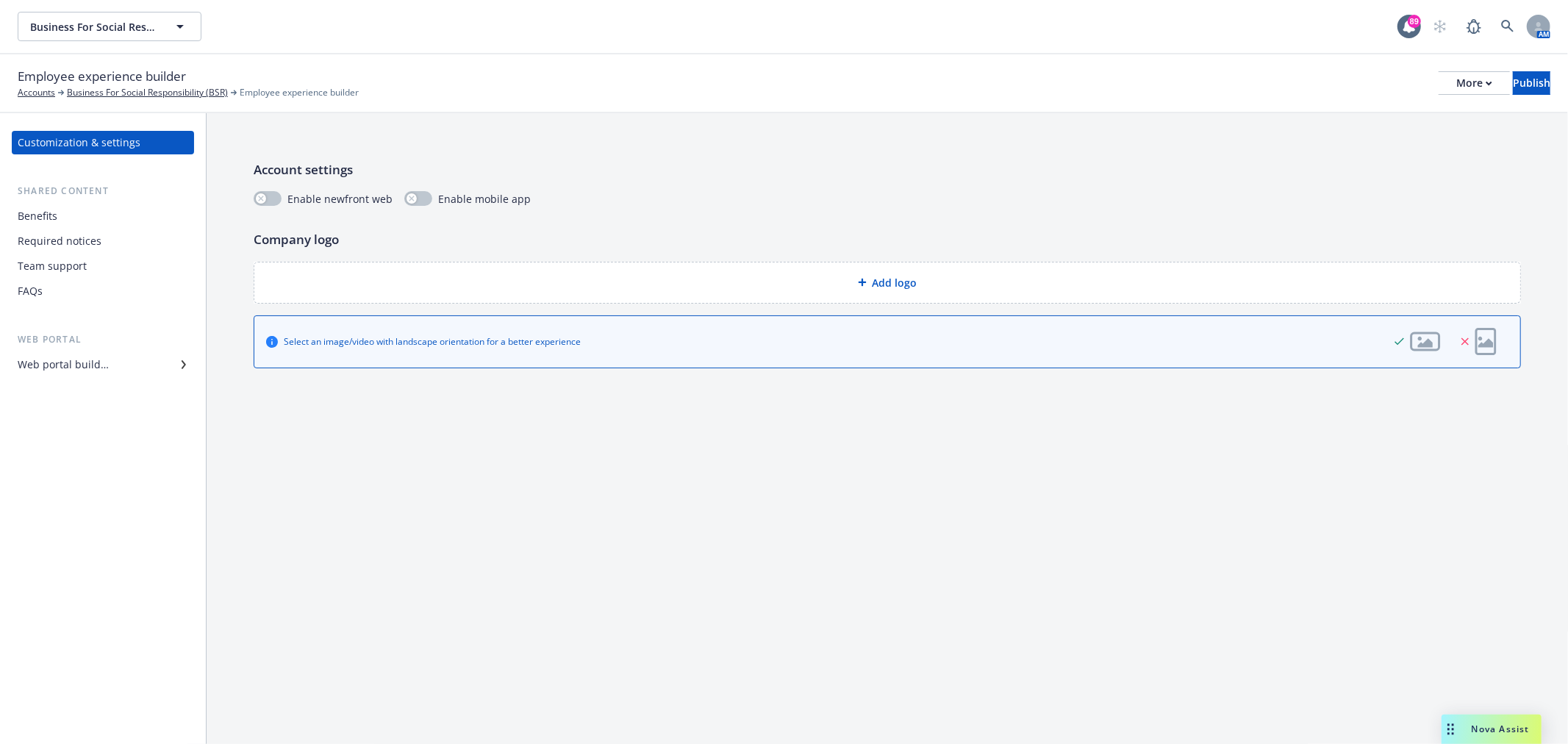
click at [43, 216] on div "Benefits" at bounding box center [38, 216] width 39 height 23
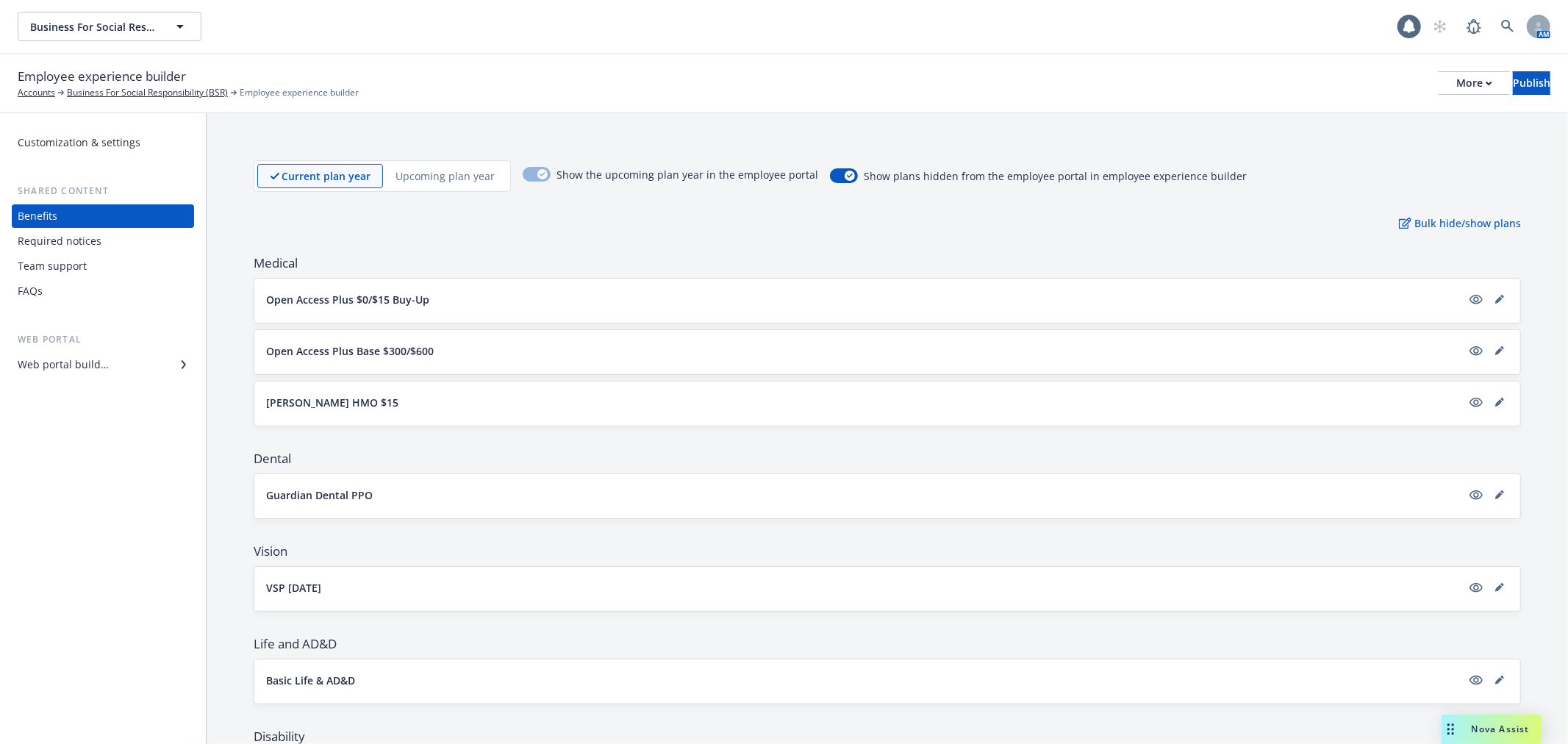
click at [51, 240] on div "Required notices" at bounding box center [60, 241] width 84 height 23
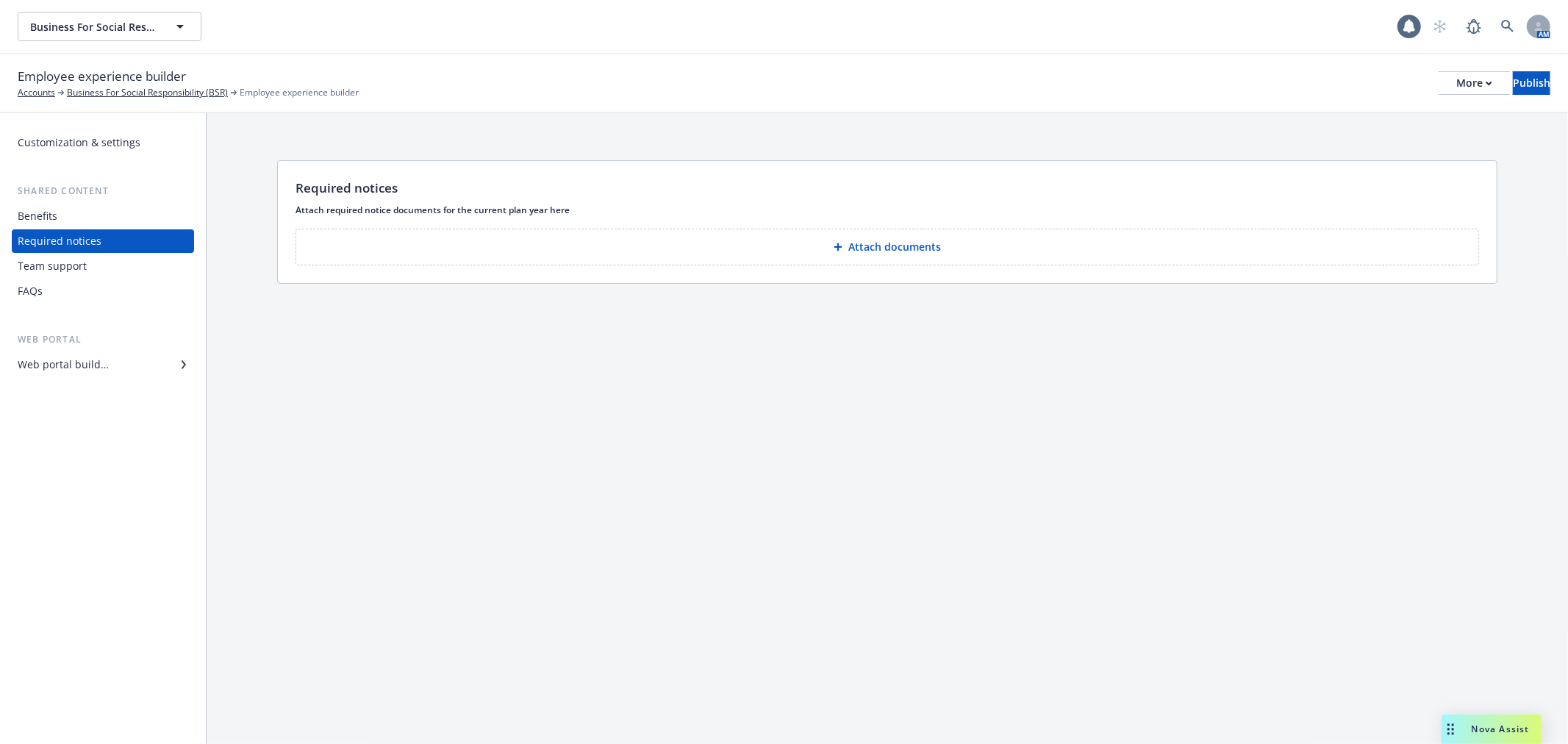
click at [51, 259] on div "Team support" at bounding box center [52, 266] width 69 height 23
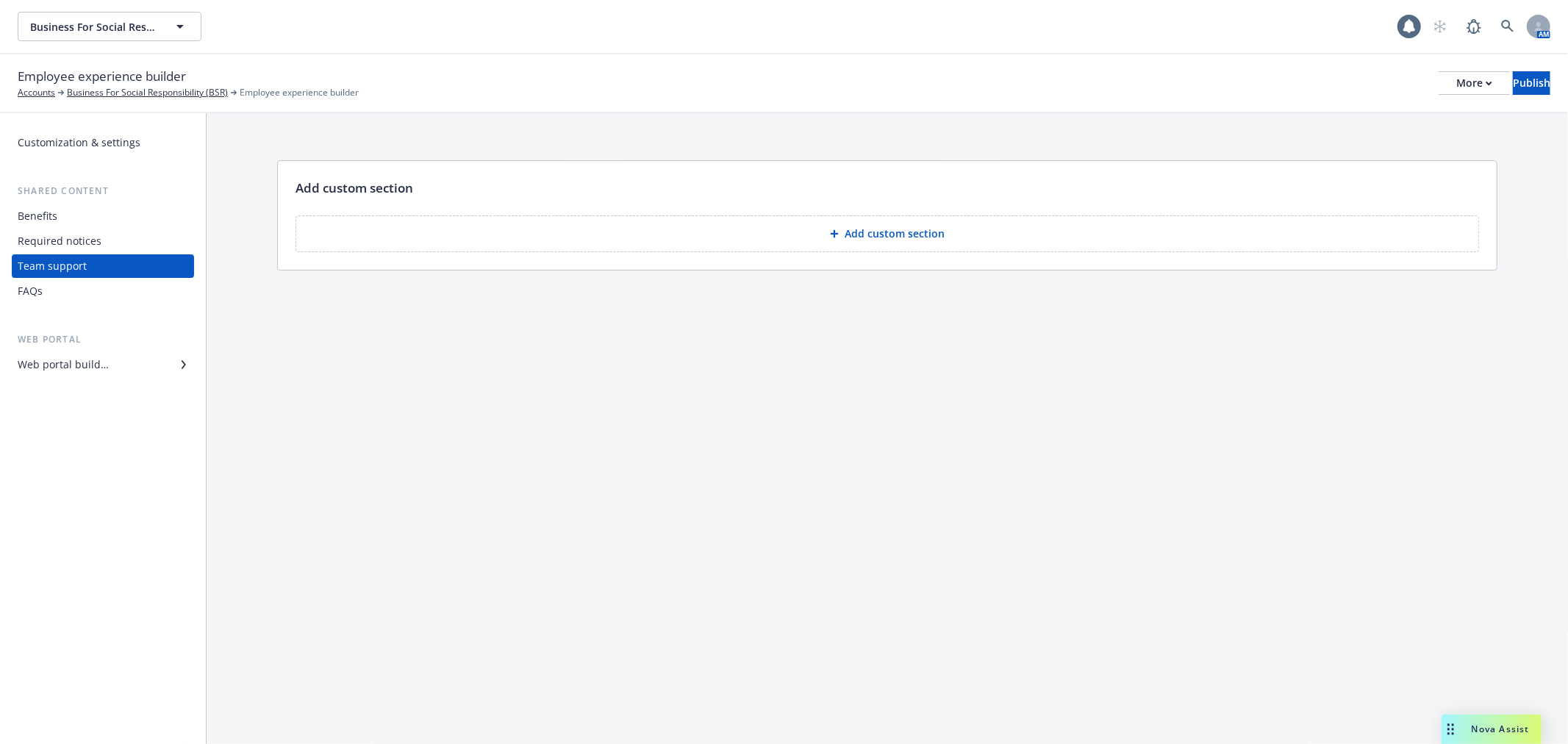
click at [50, 291] on div "FAQs" at bounding box center [103, 291] width 170 height 23
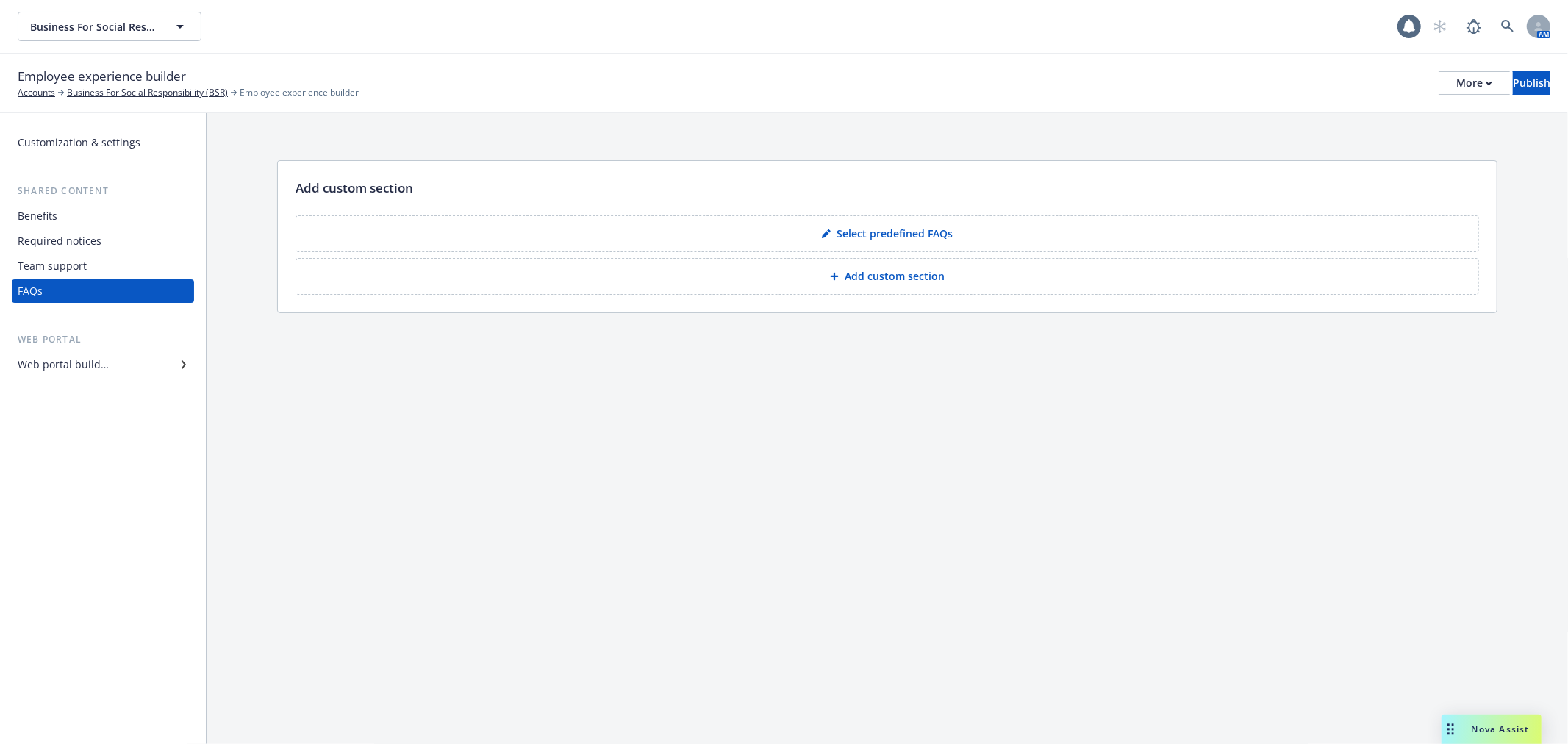
click at [45, 221] on div "Benefits" at bounding box center [38, 216] width 39 height 23
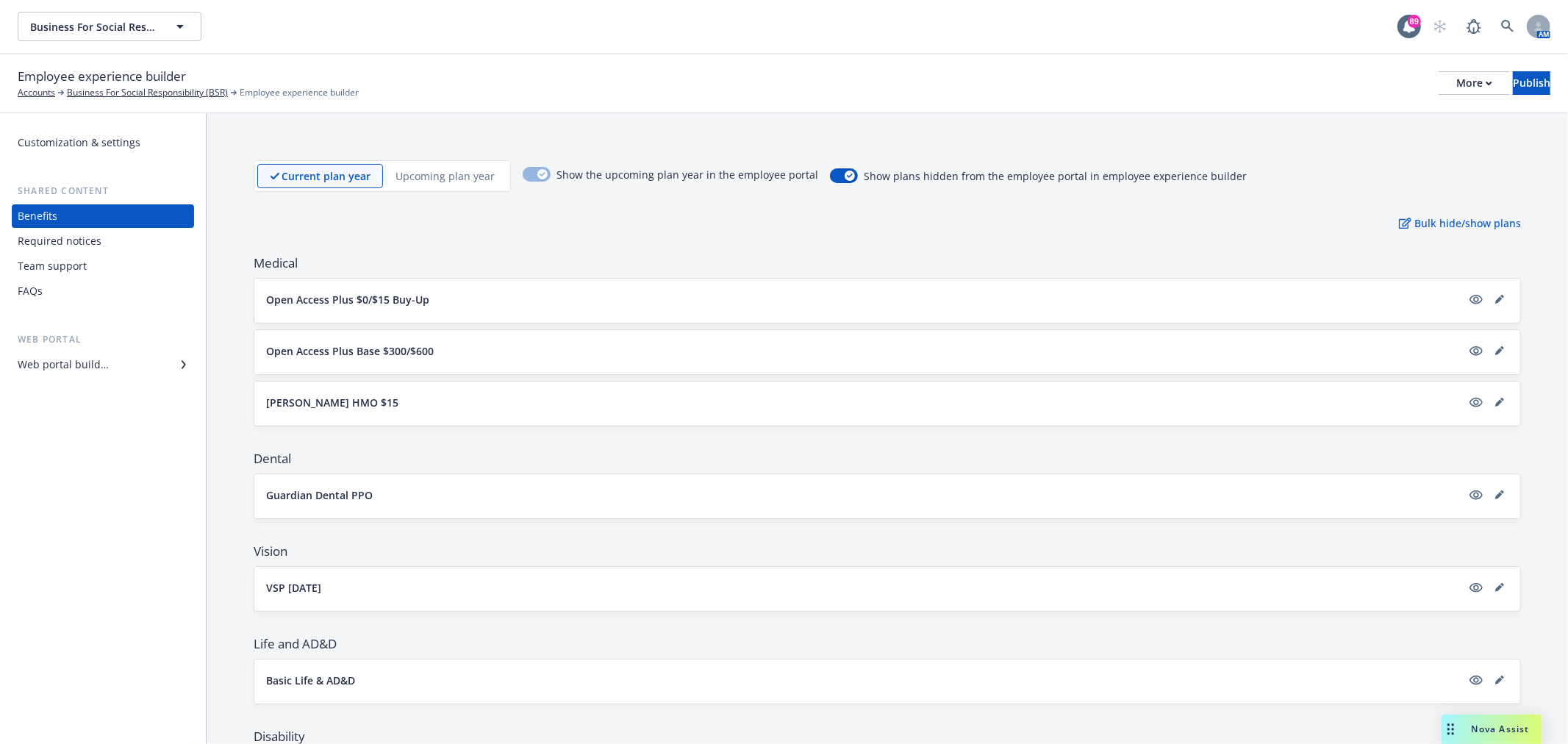
click at [845, 267] on span "Medical" at bounding box center [887, 263] width 1267 height 18
click at [141, 505] on div "Customization & settings Shared content Benefits Required notices Team support …" at bounding box center [103, 428] width 206 height 630
